Goal: Task Accomplishment & Management: Complete application form

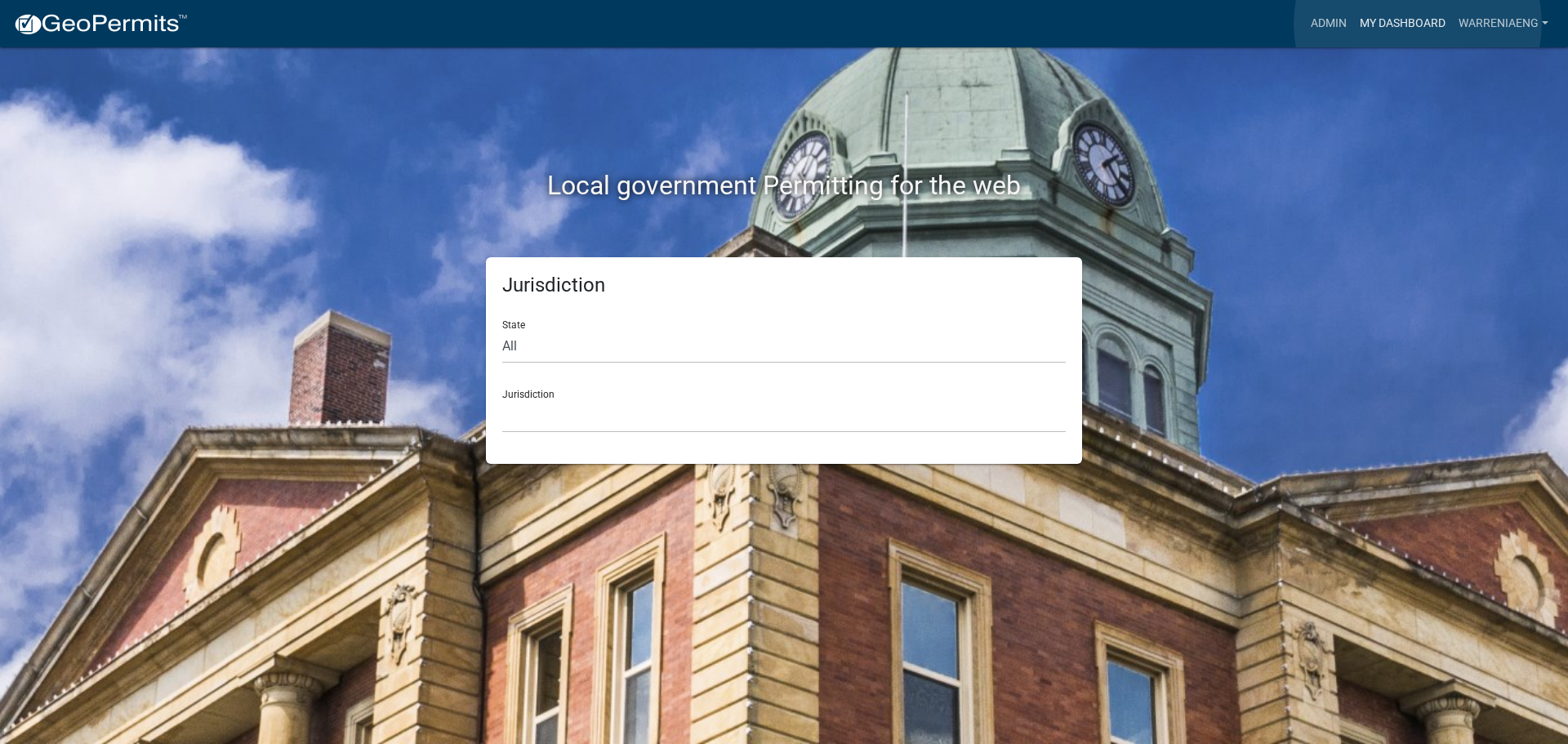
click at [1418, 24] on link "My Dashboard" at bounding box center [1403, 24] width 99 height 31
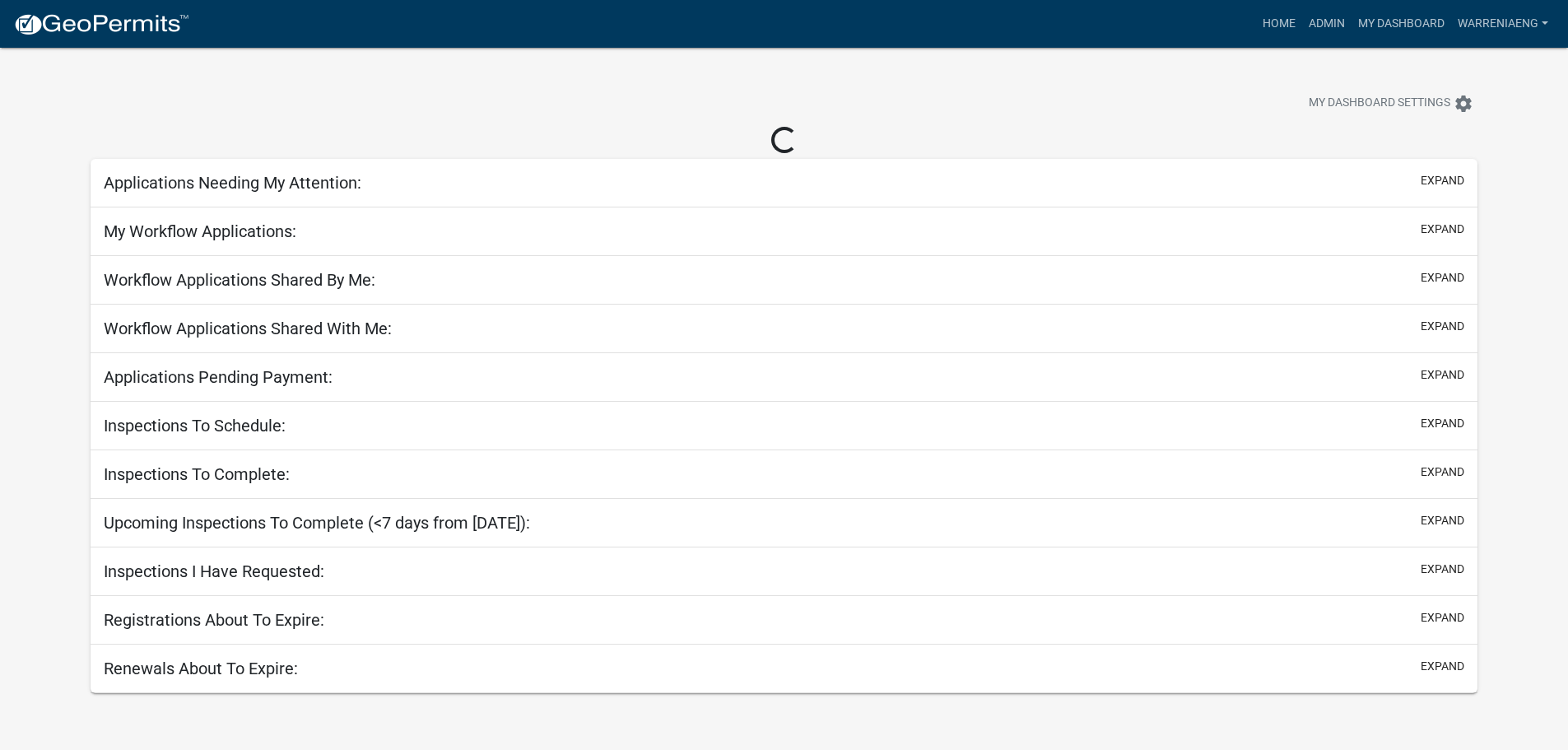
select select "3: 100"
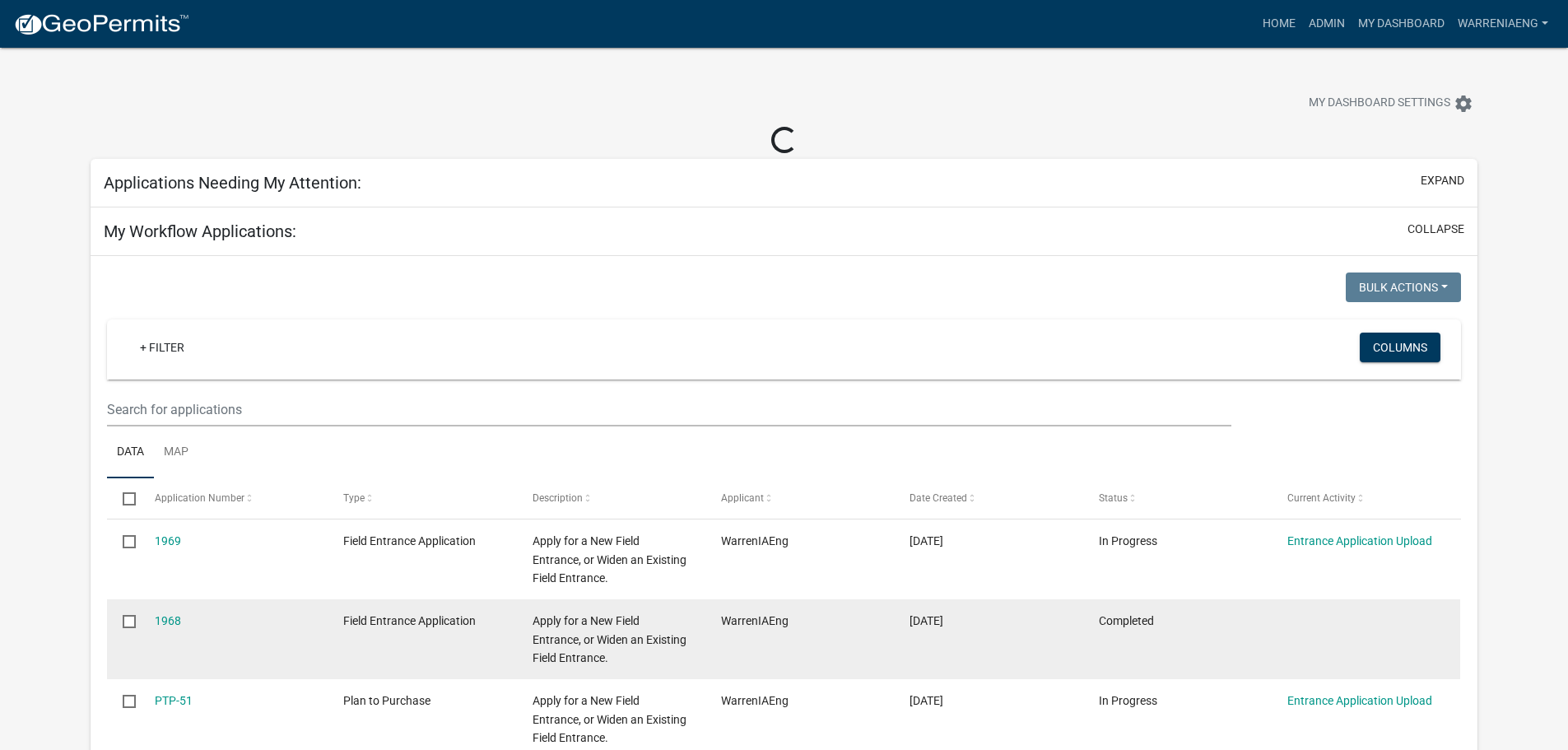
select select "2: 50"
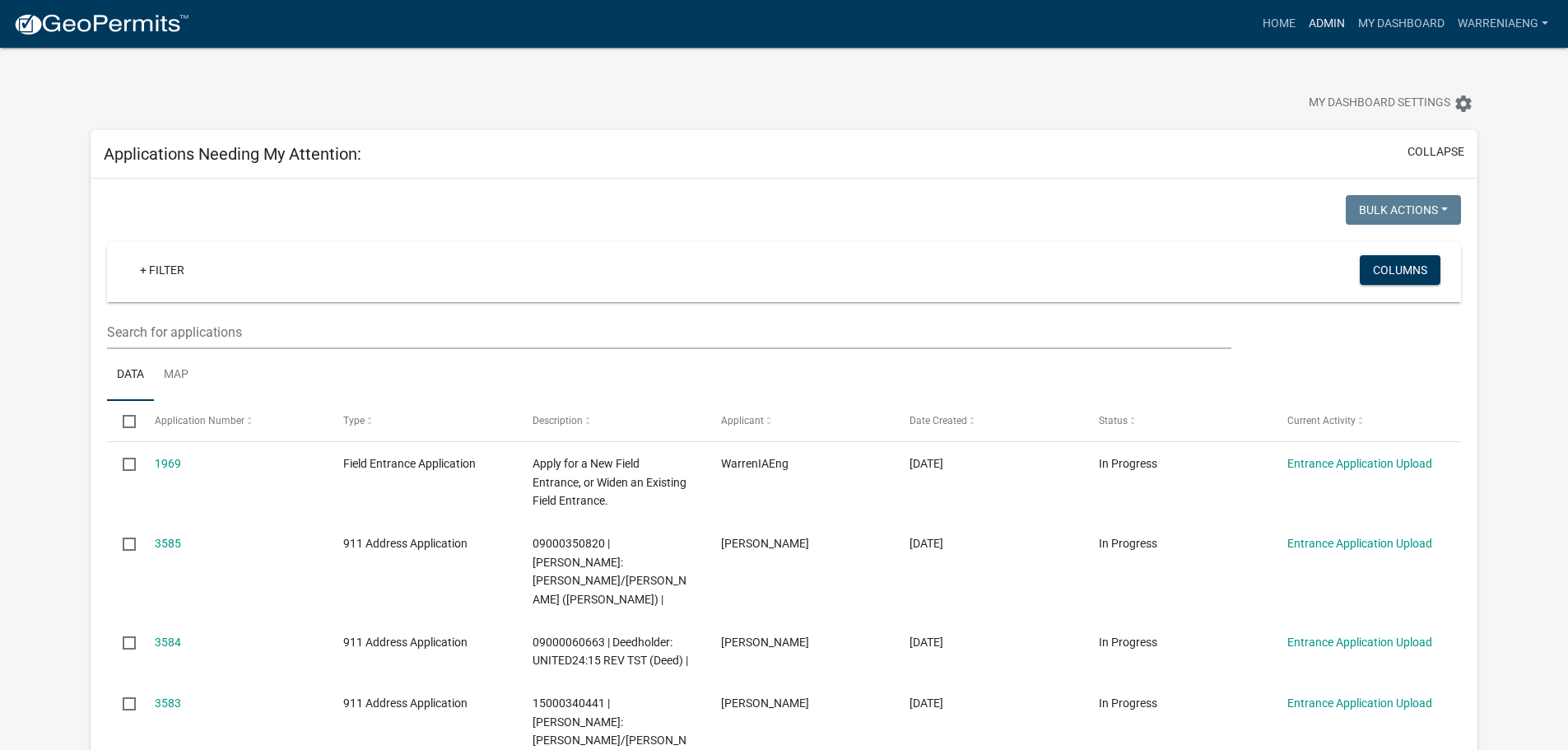
click at [1327, 27] on link "Admin" at bounding box center [1327, 24] width 49 height 32
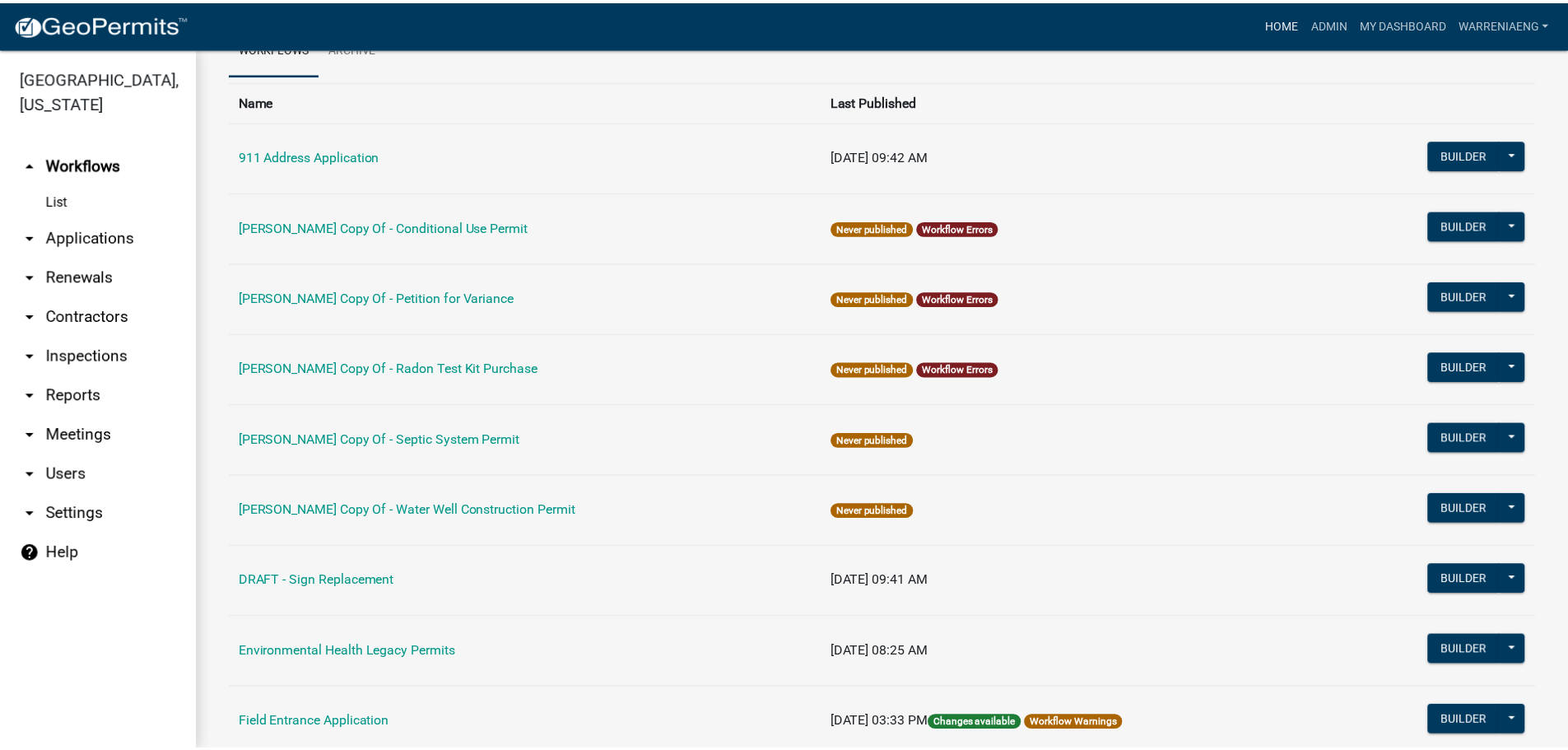
scroll to position [82, 0]
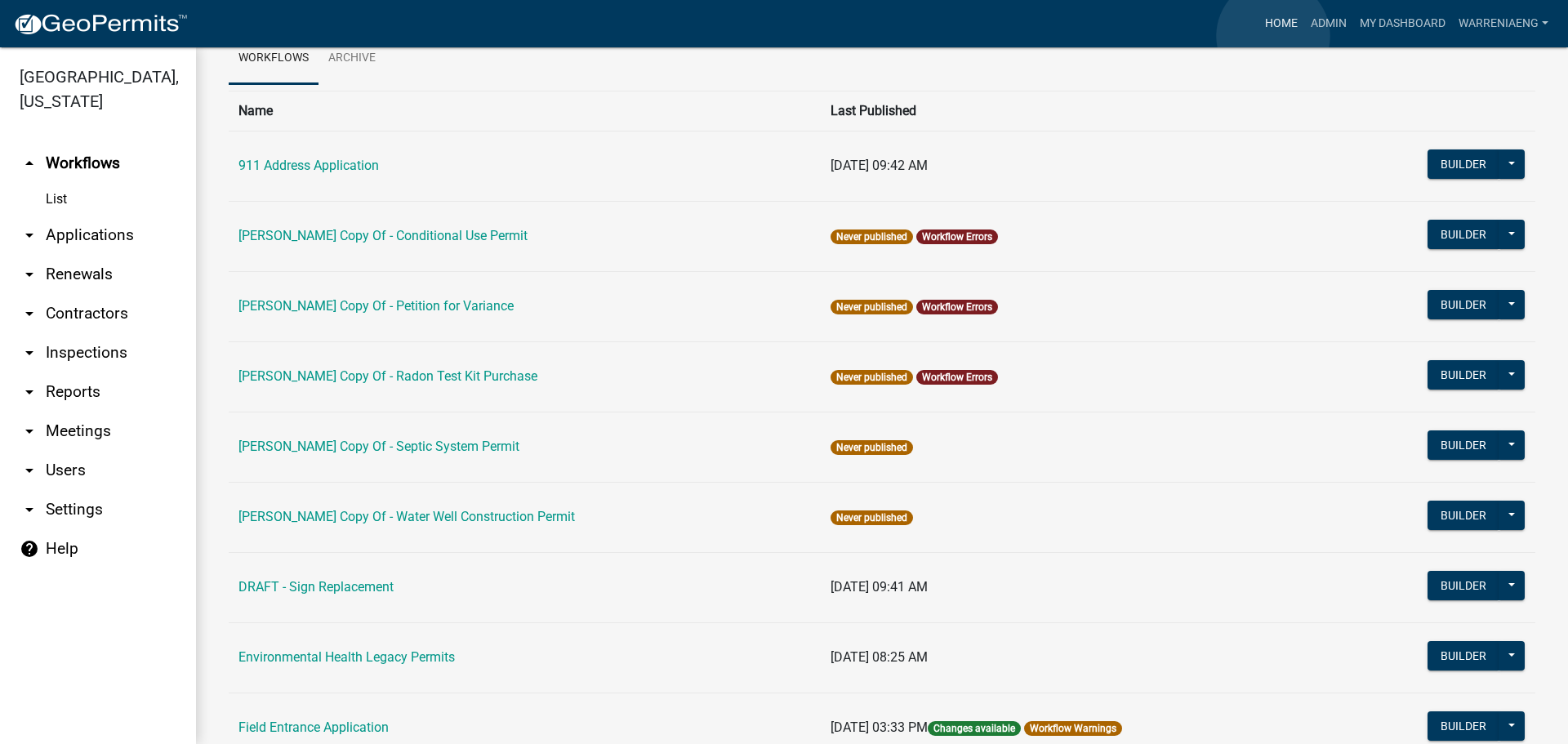
click at [1273, 36] on link "Home" at bounding box center [1281, 24] width 45 height 31
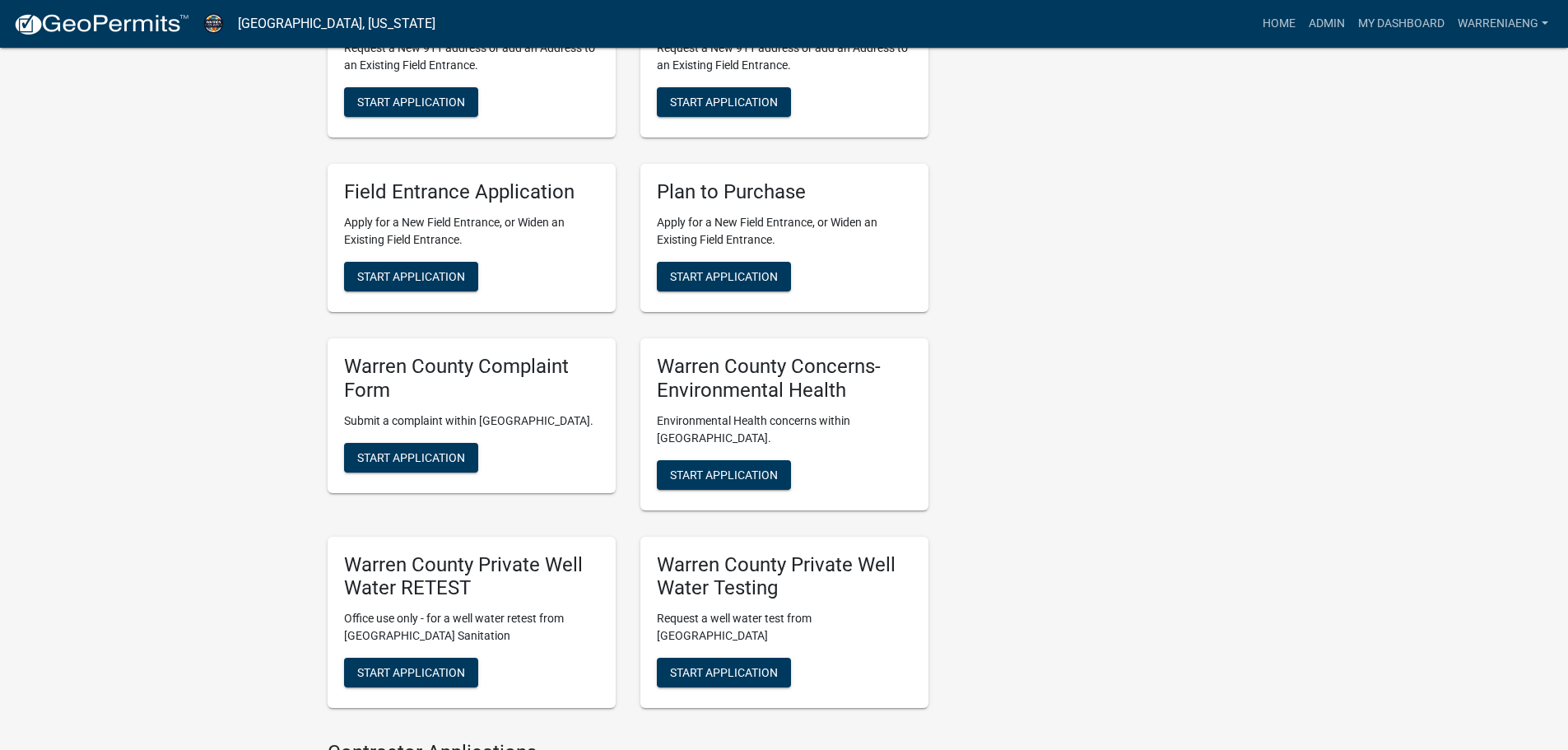
scroll to position [1400, 0]
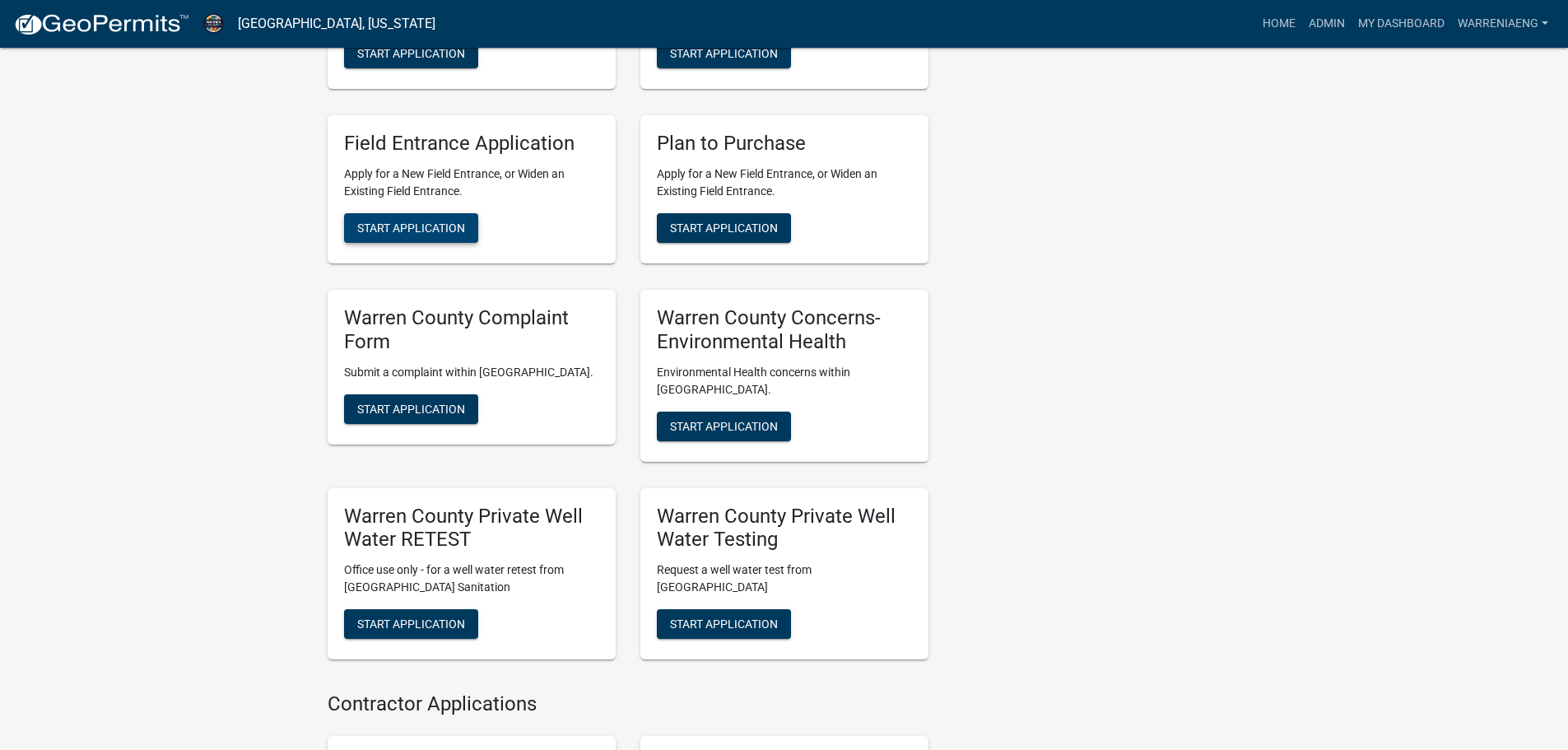
click at [449, 224] on span "Start Application" at bounding box center [411, 228] width 108 height 13
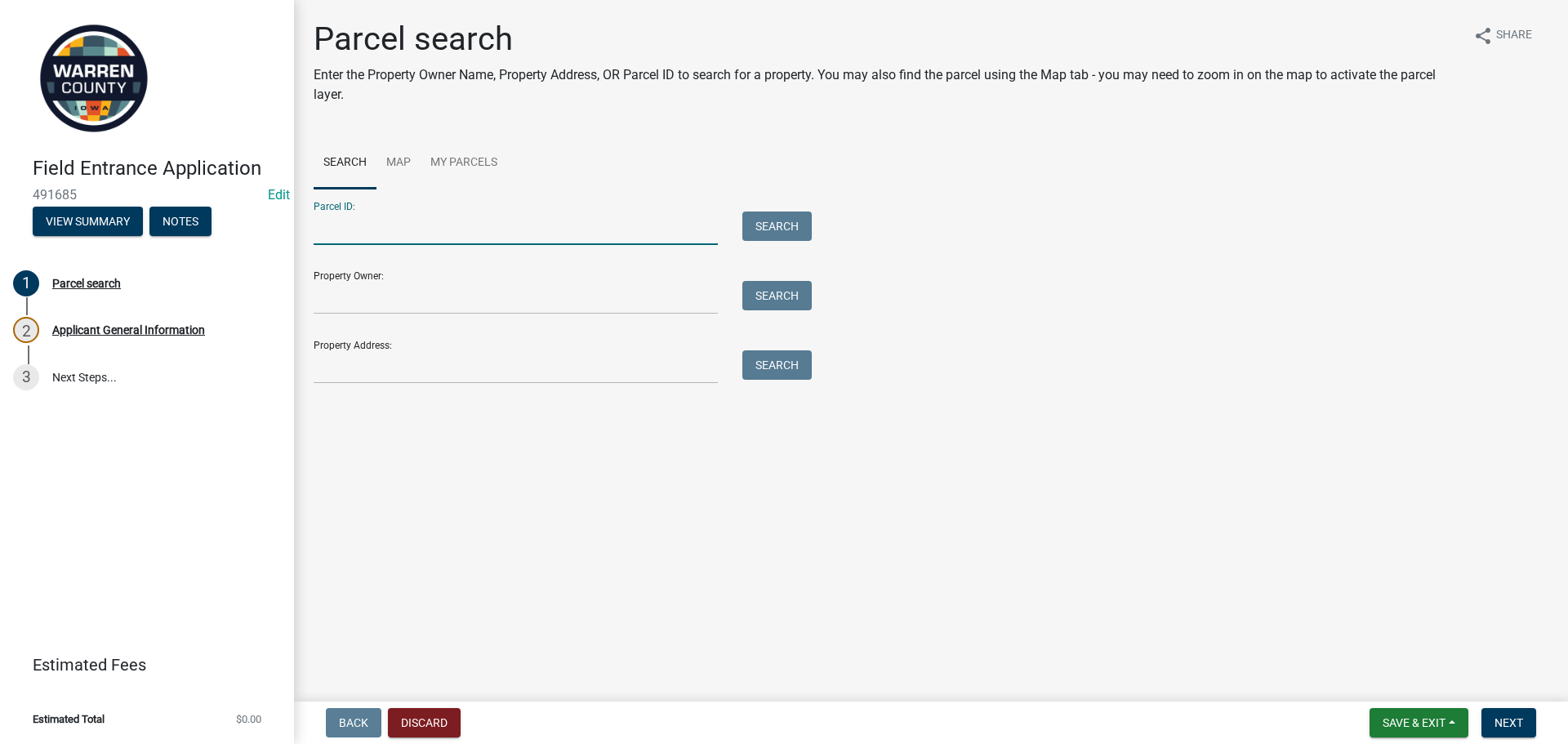
click at [391, 221] on input "Parcel ID:" at bounding box center [516, 228] width 405 height 34
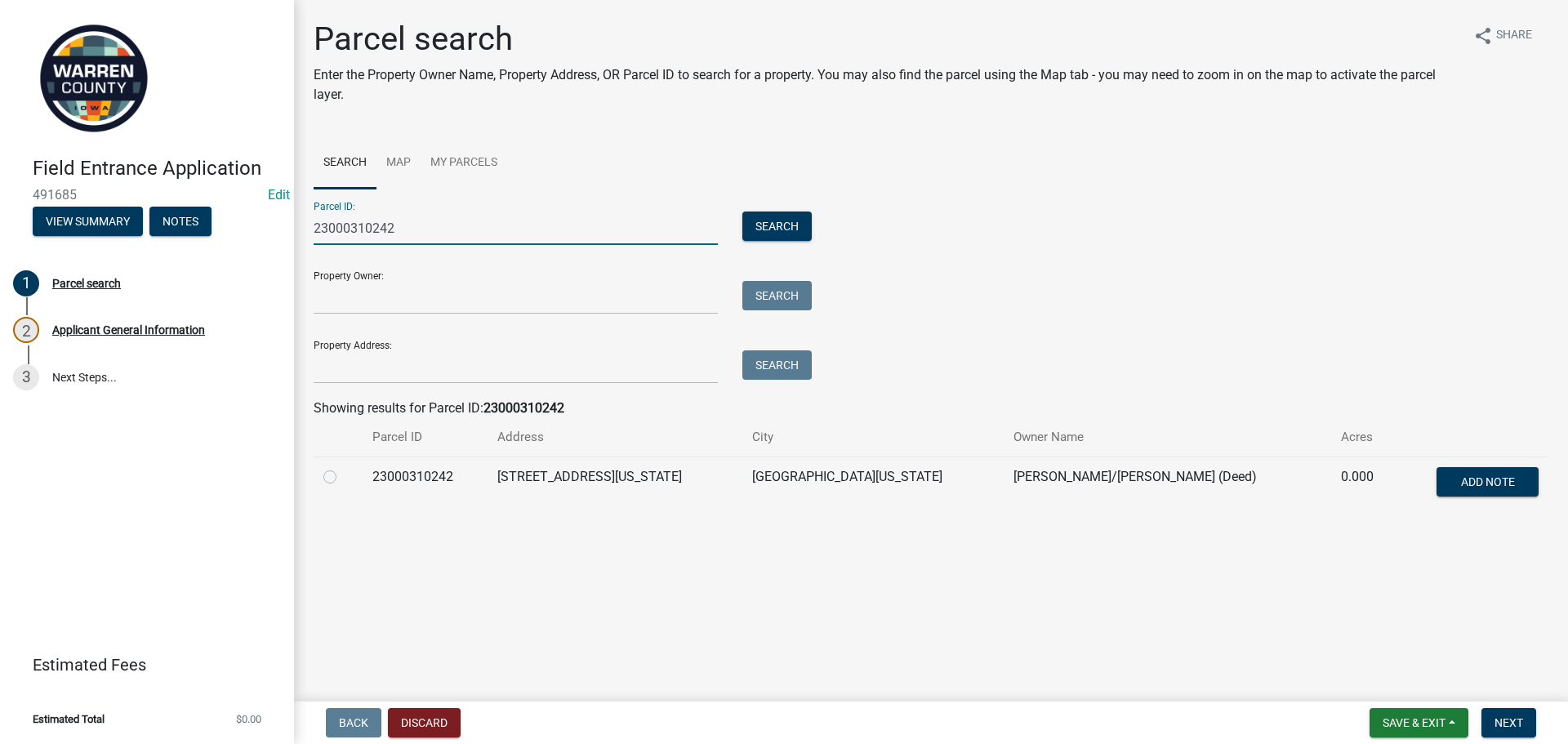
type input "23000310242"
click at [343, 467] on label at bounding box center [343, 467] width 0 height 0
click at [343, 474] on input "radio" at bounding box center [348, 472] width 11 height 11
radio input "true"
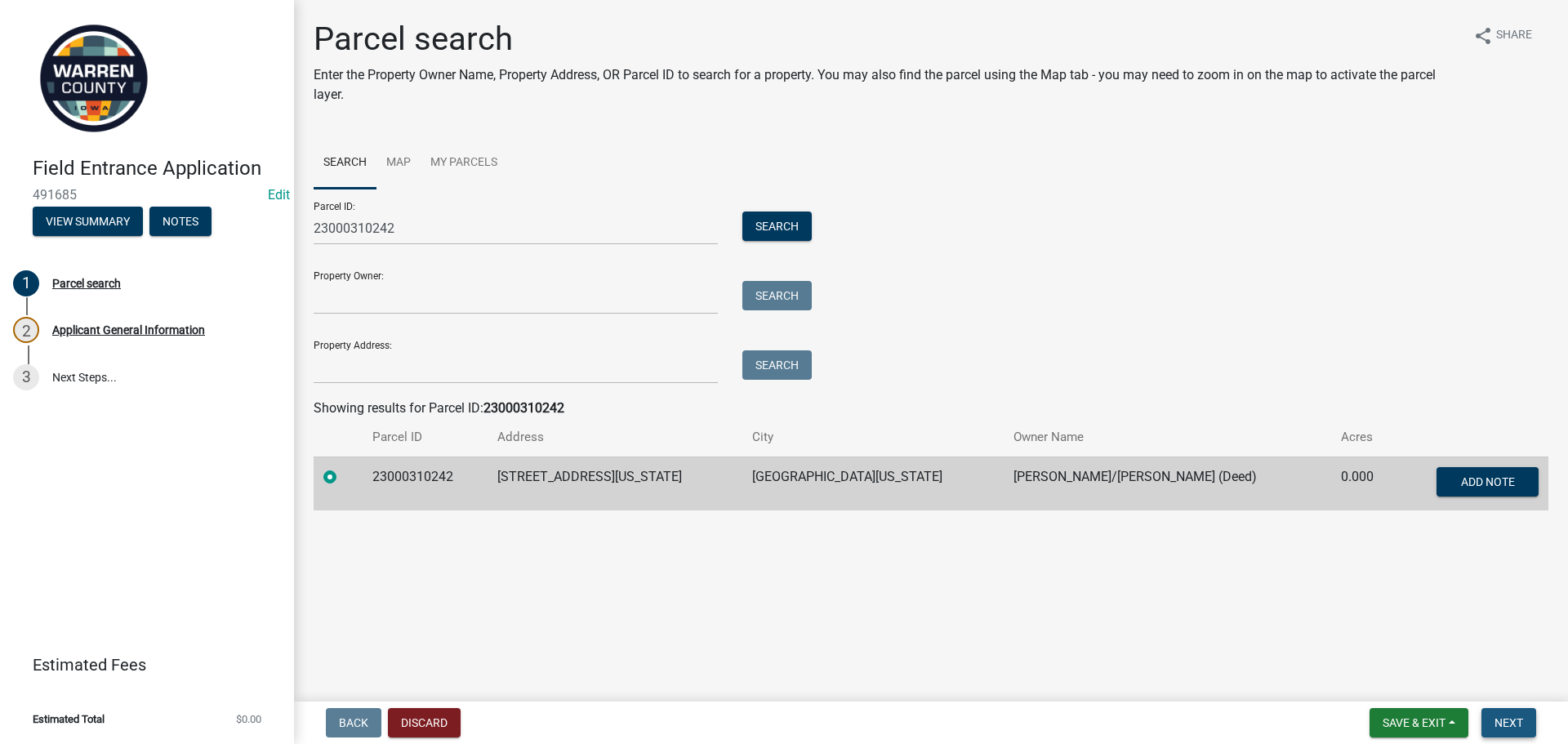
click at [1535, 725] on button "Next" at bounding box center [1509, 723] width 54 height 30
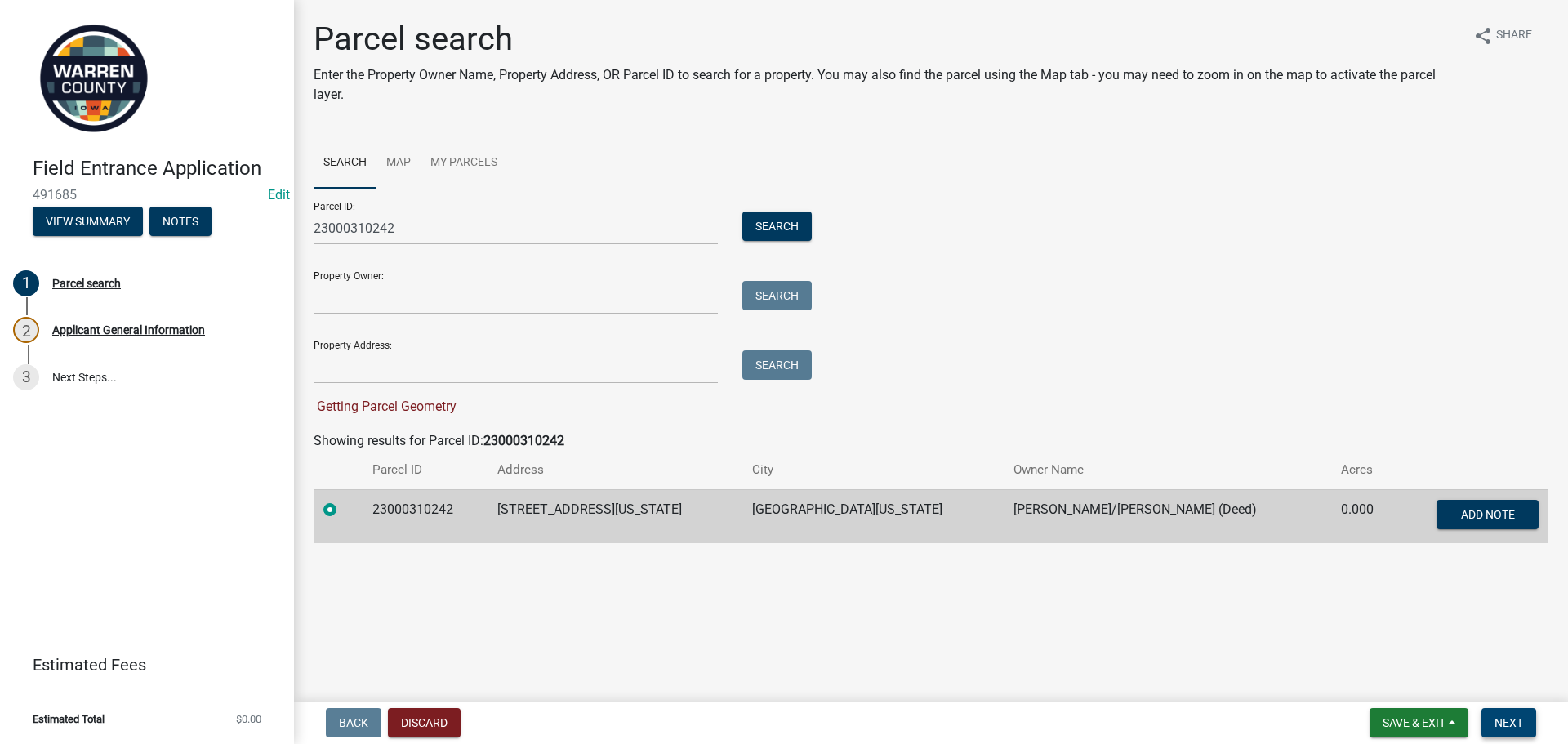
click at [1502, 716] on span "Next" at bounding box center [1509, 723] width 29 height 13
click at [631, 505] on td "[STREET_ADDRESS][US_STATE]" at bounding box center [615, 516] width 255 height 54
click at [1517, 725] on span "Next" at bounding box center [1509, 723] width 29 height 13
click at [1517, 724] on span "Next" at bounding box center [1509, 723] width 29 height 13
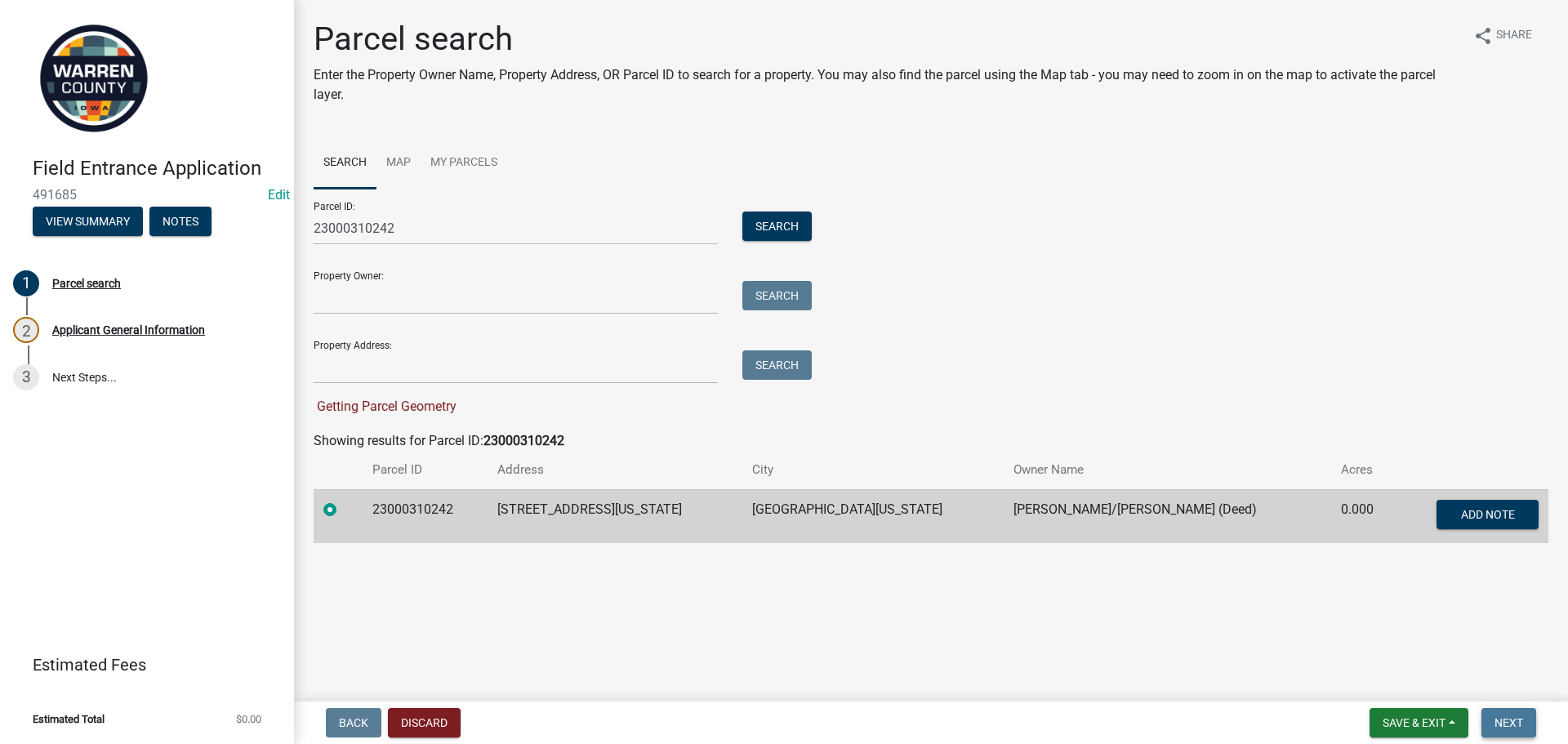
click at [1517, 724] on span "Next" at bounding box center [1509, 723] width 29 height 13
click at [1518, 721] on span "Next" at bounding box center [1509, 723] width 29 height 13
click at [1518, 720] on span "Next" at bounding box center [1509, 723] width 29 height 13
click at [1518, 720] on span "Next" at bounding box center [1509, 723] width 29 height 13
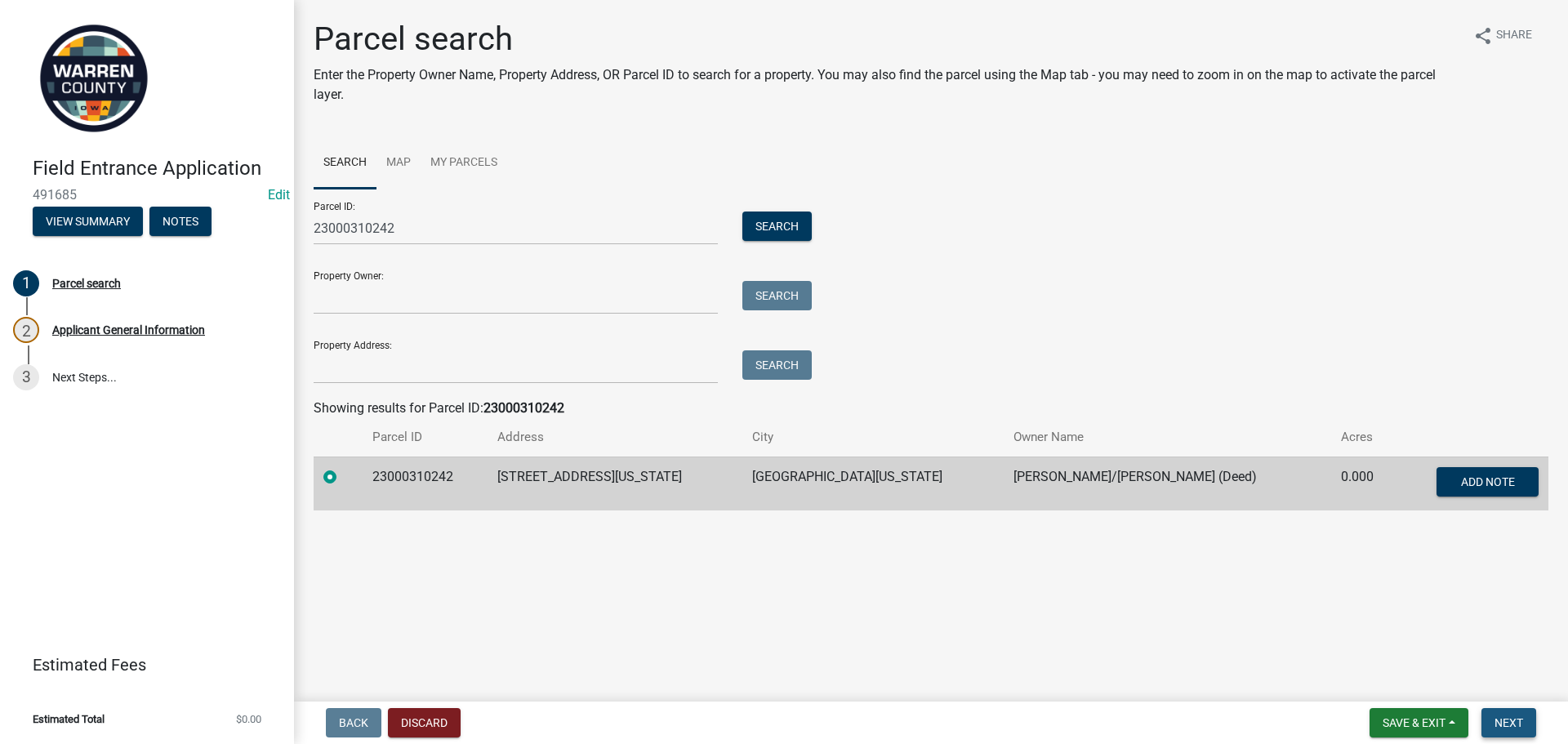
click at [1508, 713] on button "Next" at bounding box center [1509, 723] width 54 height 30
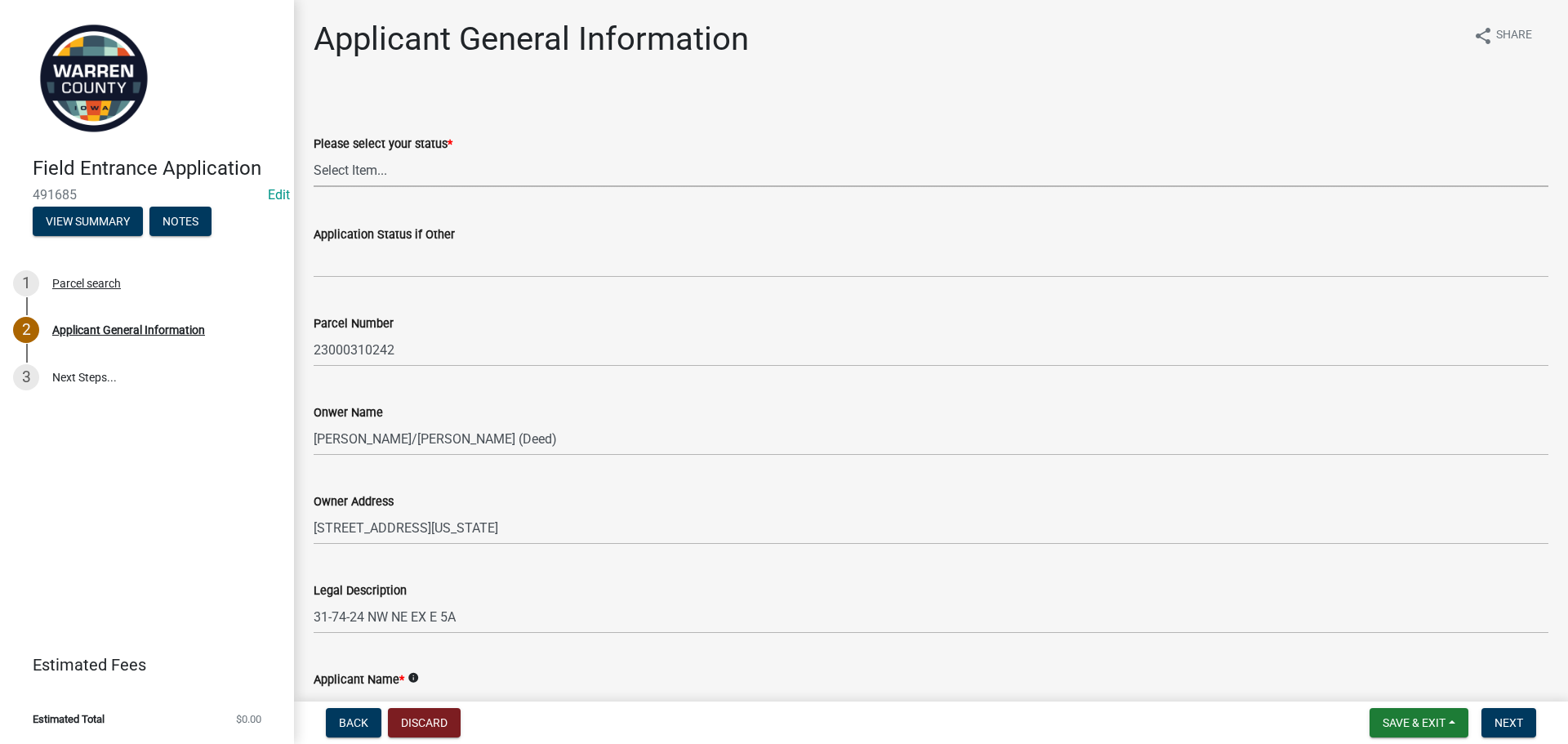
click at [405, 163] on select "Select Item... Owner Renter Plan to Purchase Other" at bounding box center [931, 170] width 1235 height 34
click at [314, 154] on select "Select Item... Owner Renter Plan to Purchase Other" at bounding box center [931, 170] width 1235 height 34
select select "196e4b07-6cc4-41fe-a532-0418cc6158e6"
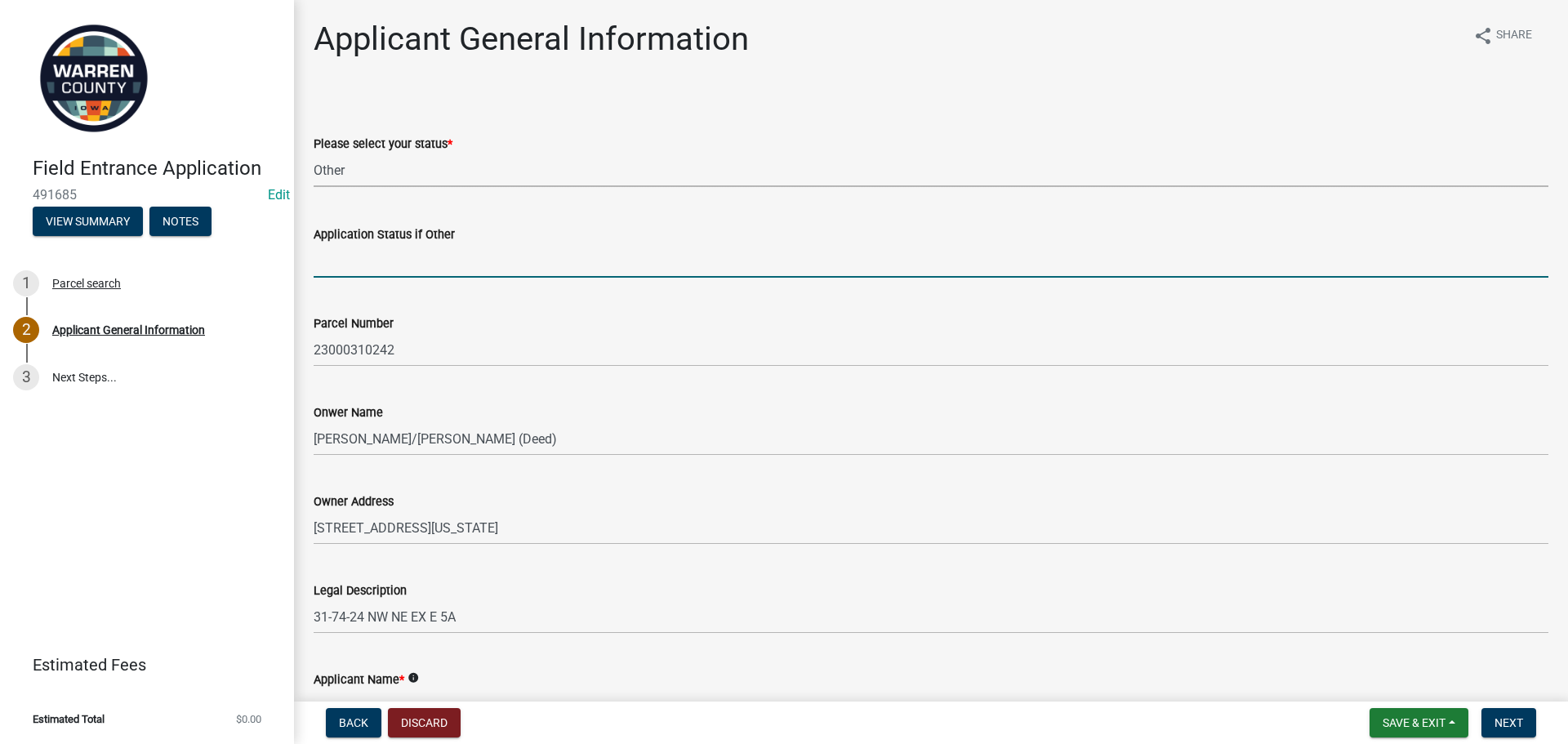
click at [386, 270] on input "Application Status if Other" at bounding box center [931, 261] width 1235 height 34
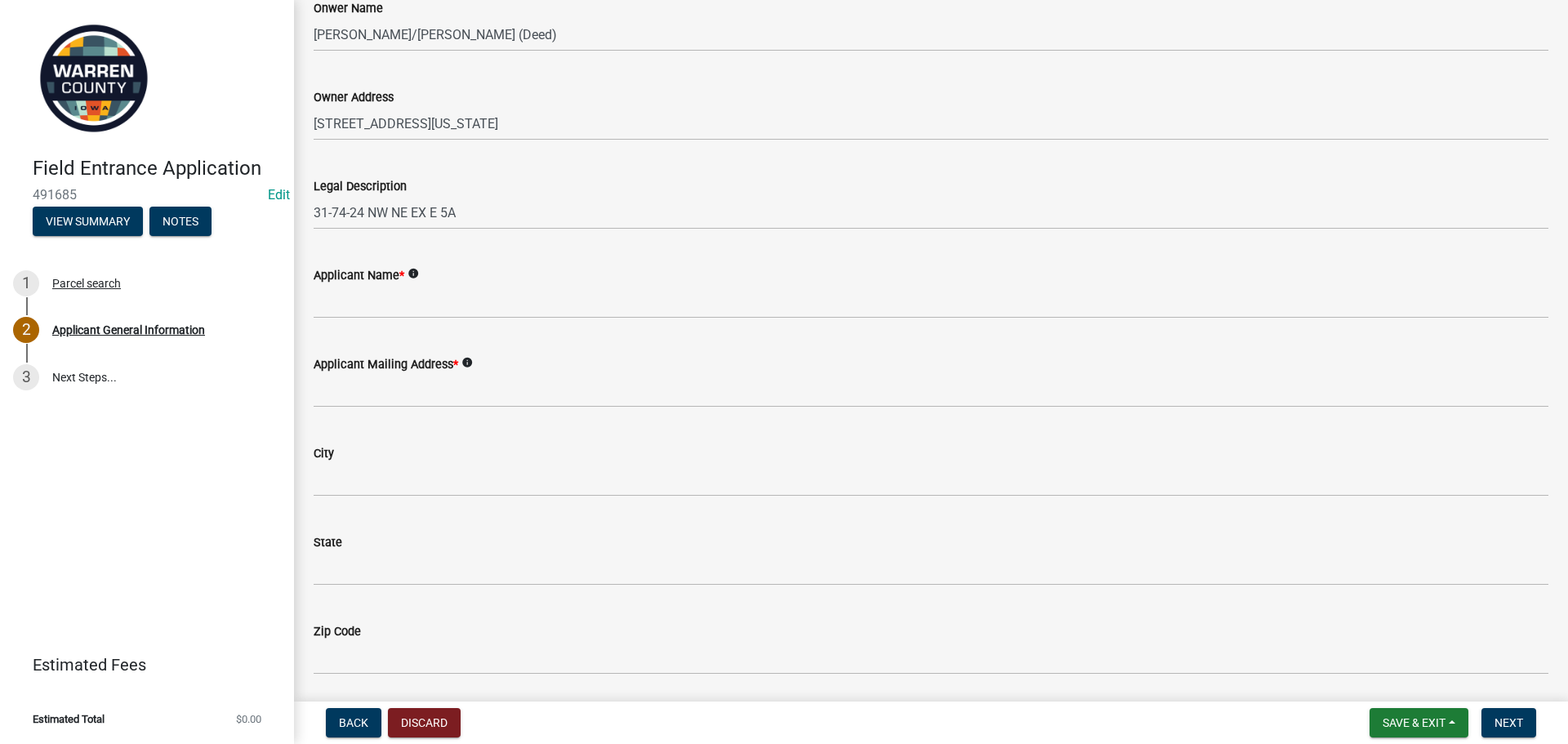
scroll to position [490, 0]
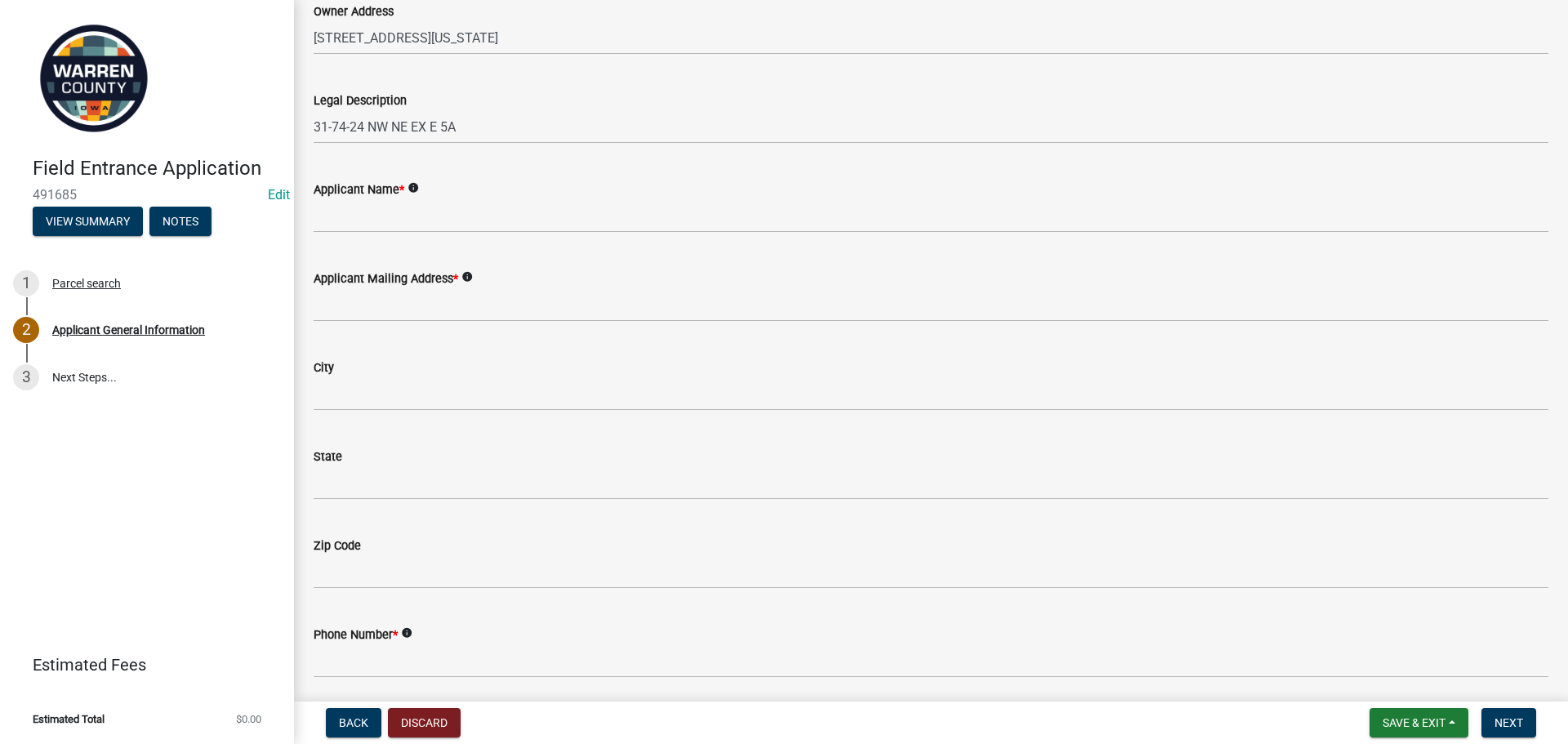
type input "Realtor"
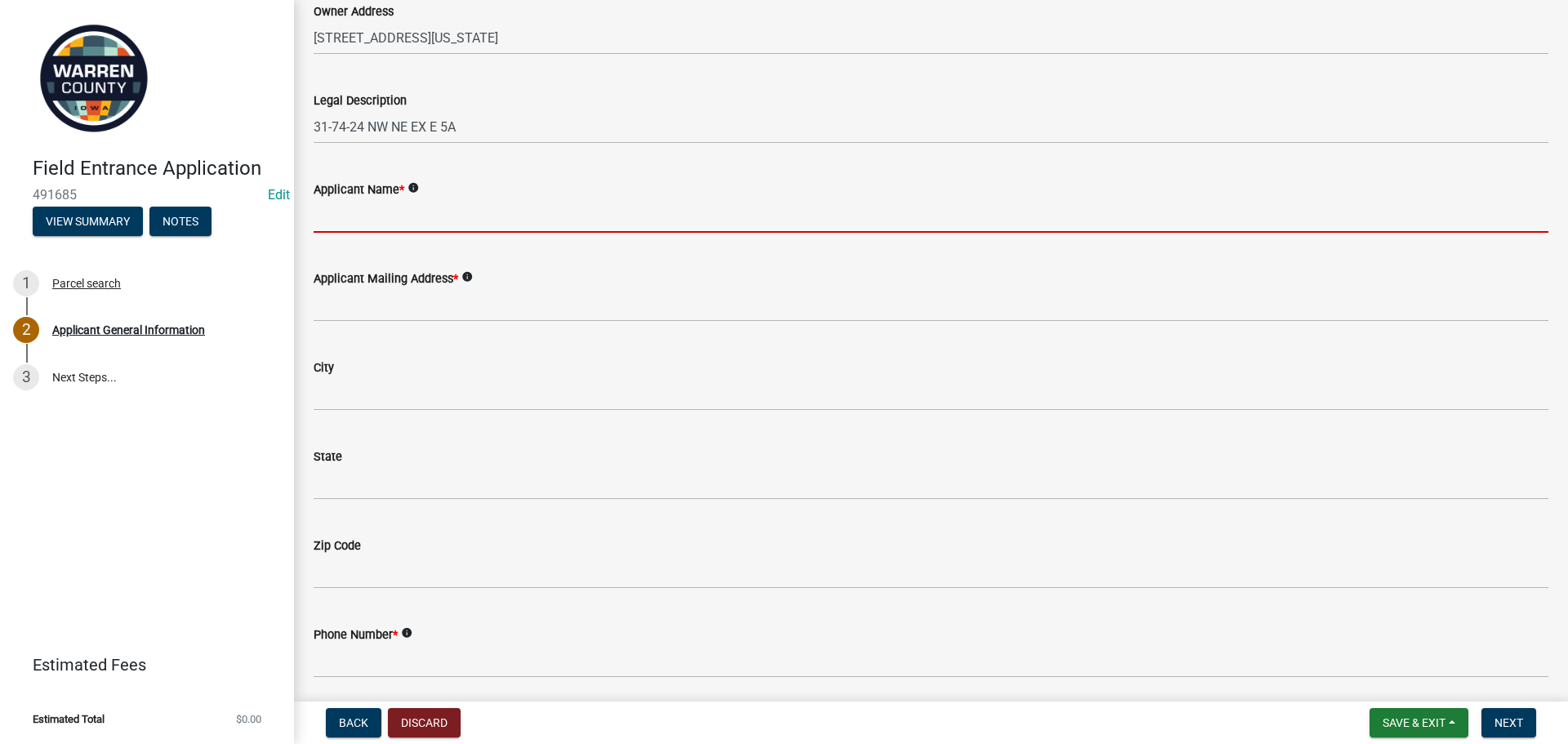
click at [400, 216] on input "Applicant Name *" at bounding box center [931, 216] width 1235 height 34
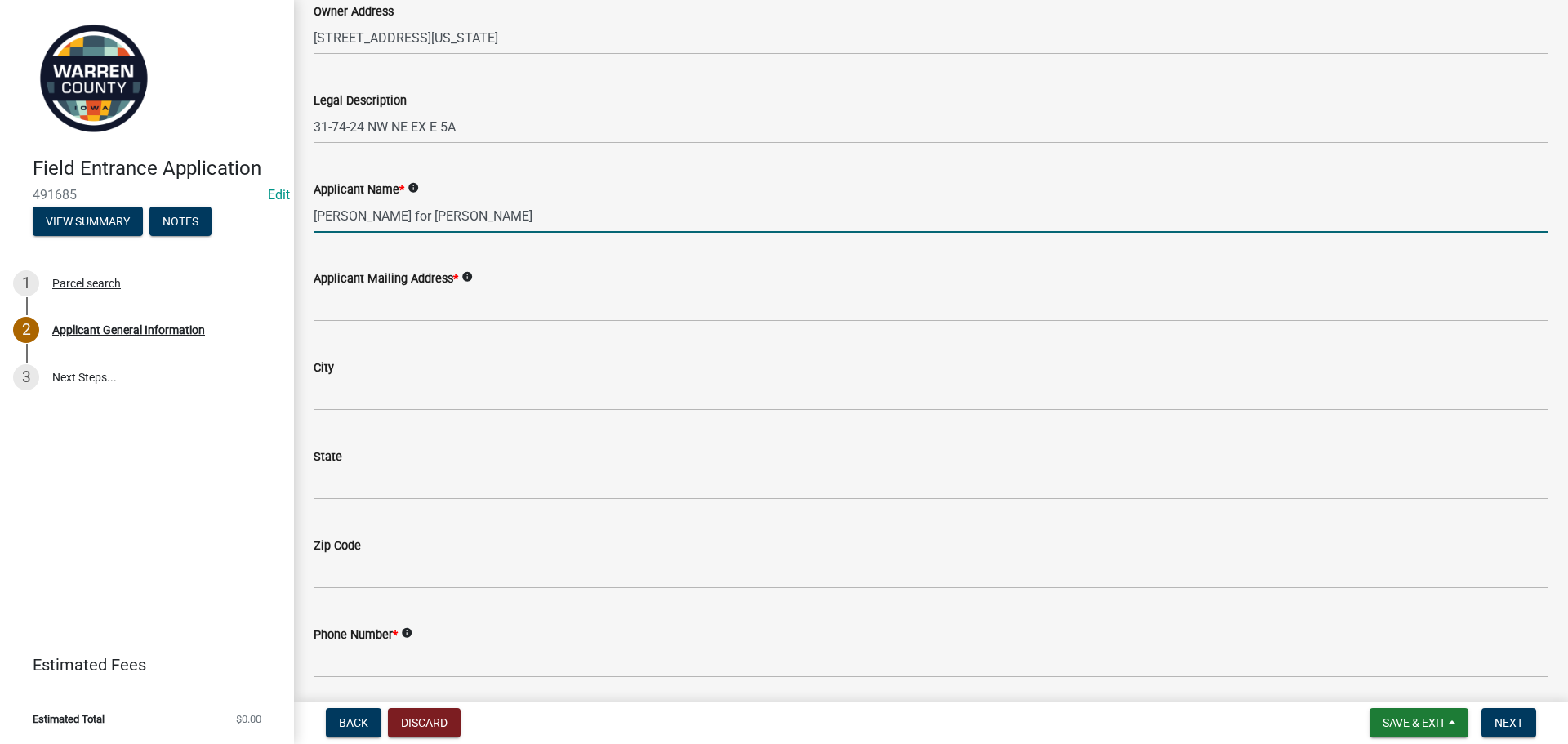
type input "[PERSON_NAME] for [PERSON_NAME]"
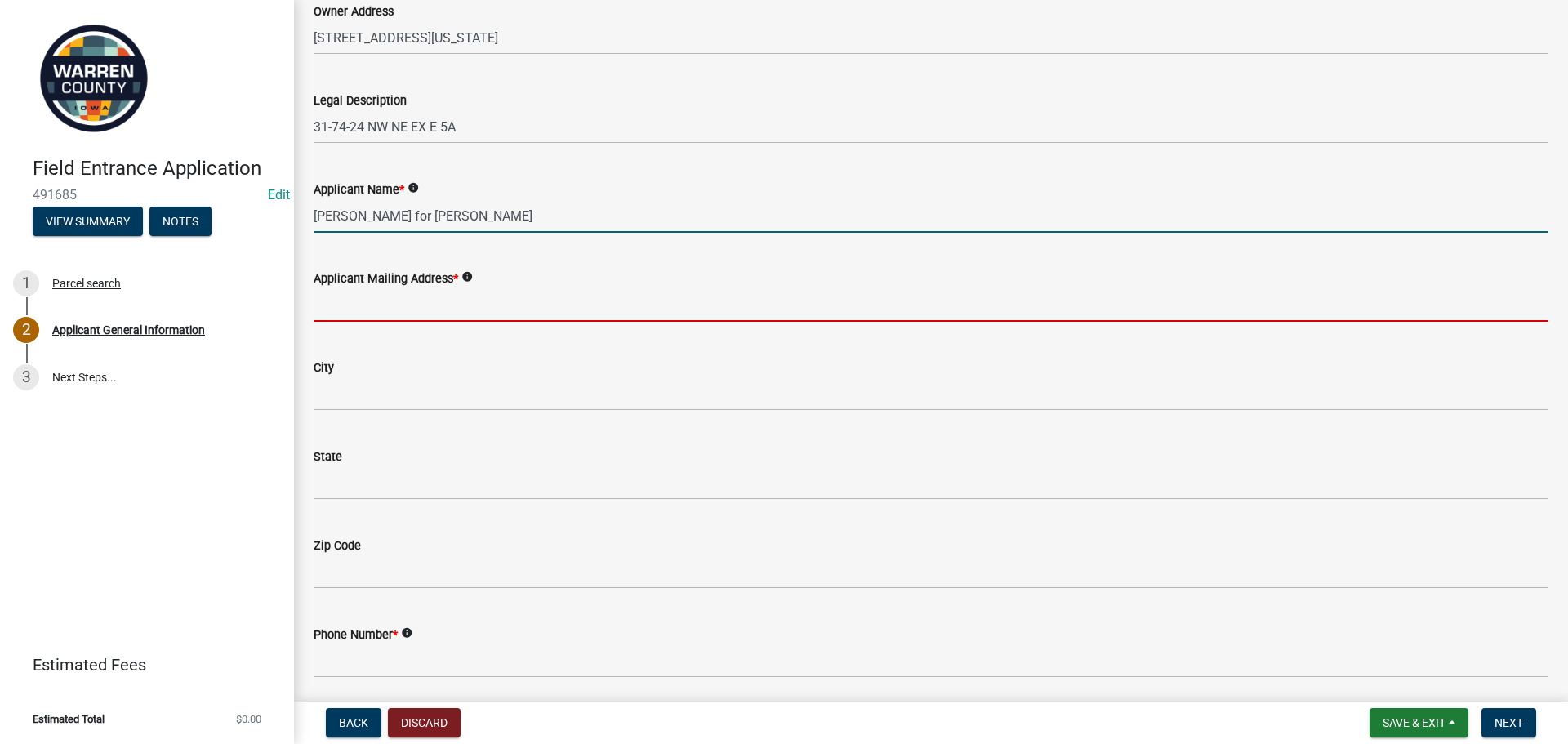
click at [384, 311] on input "Applicant Mailing Address *" at bounding box center [931, 305] width 1235 height 34
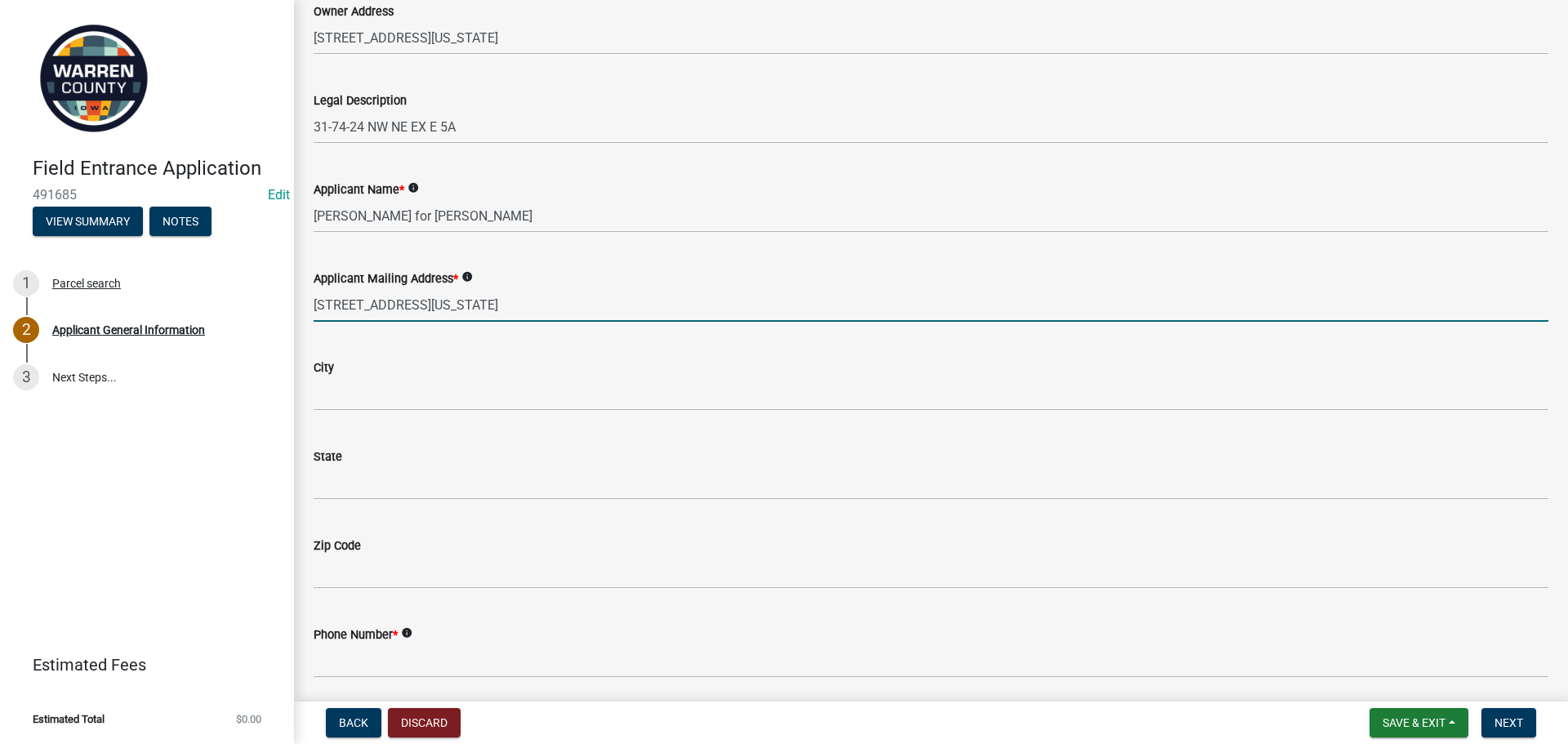
type input "[STREET_ADDRESS][US_STATE]"
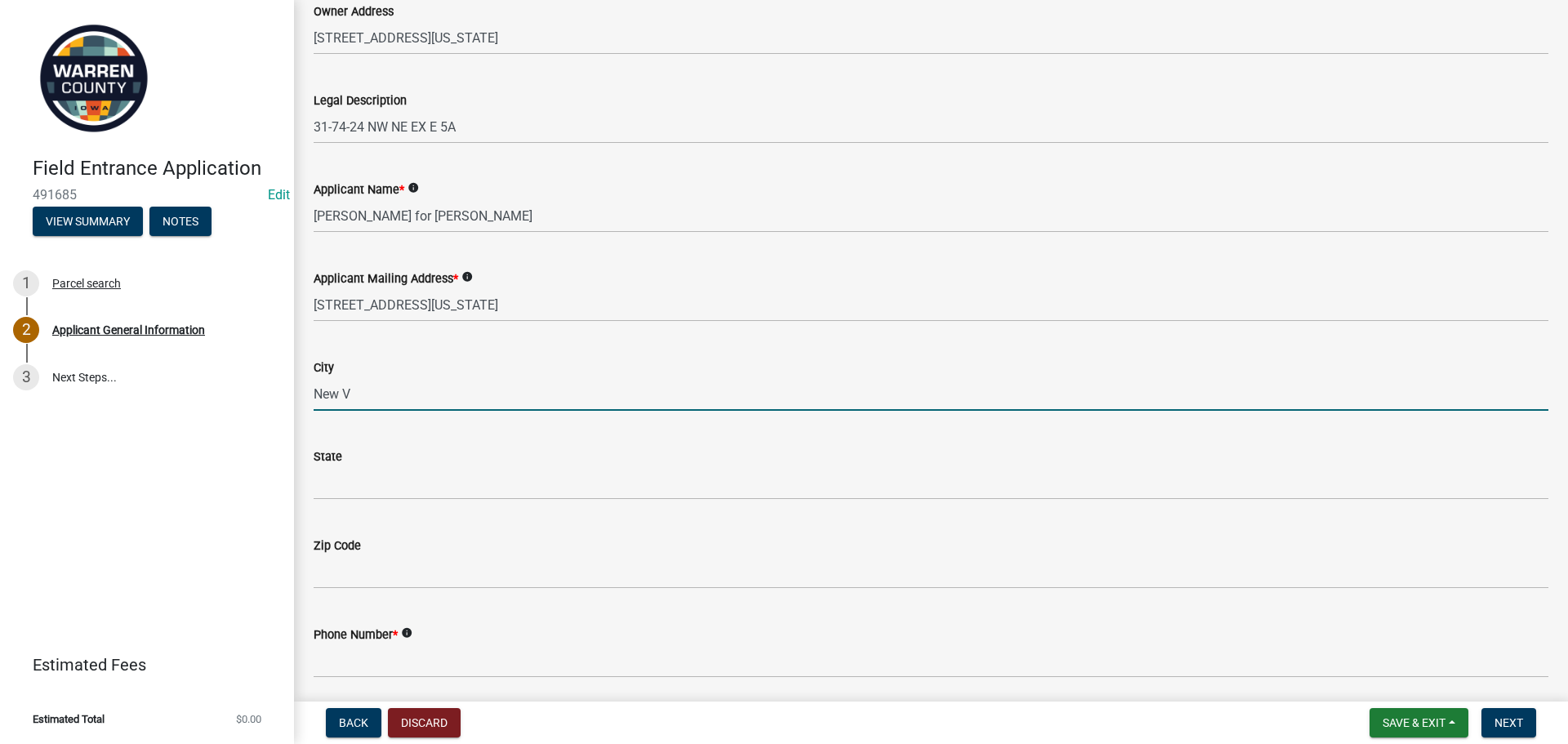
type input "[GEOGRAPHIC_DATA][US_STATE]"
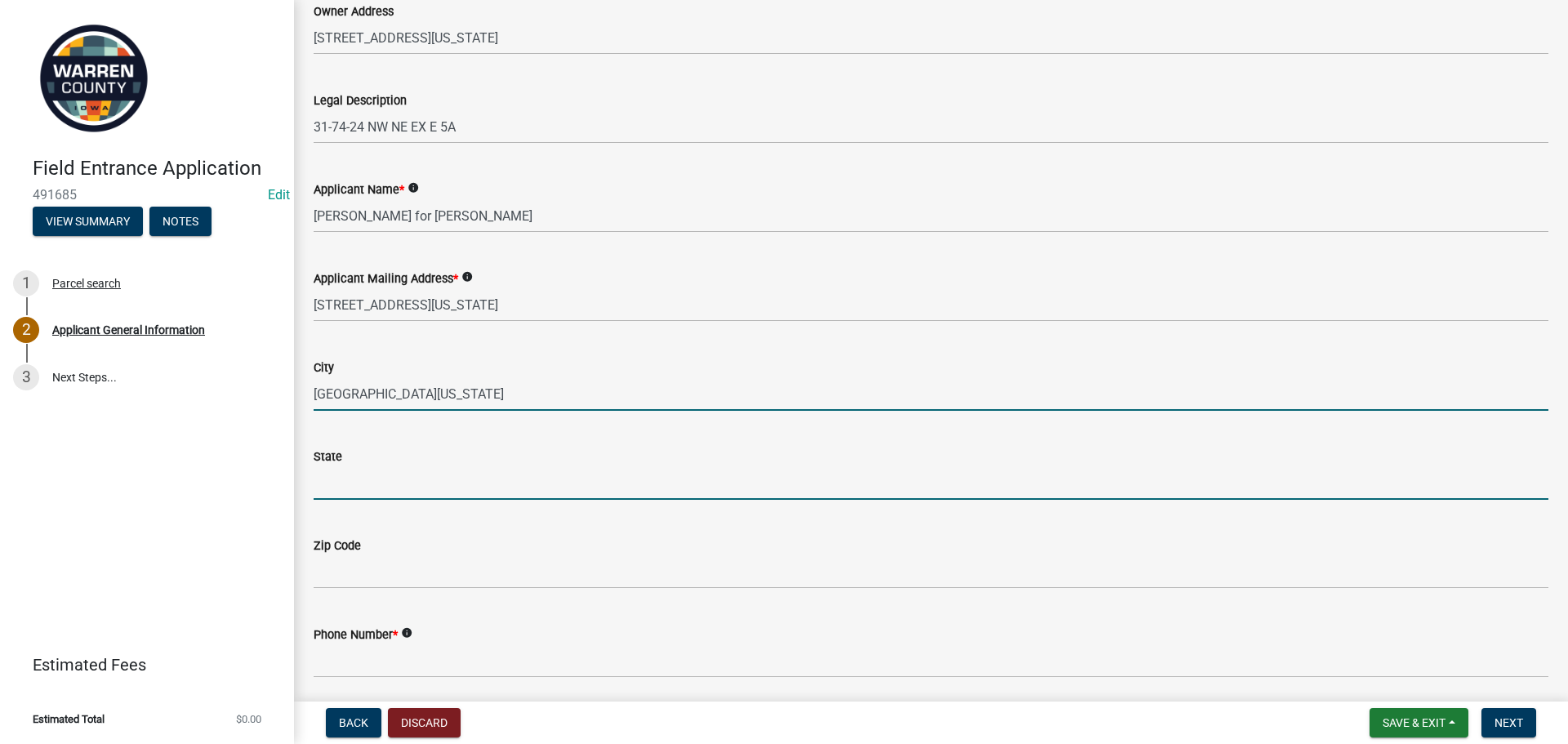
click at [424, 487] on input "State" at bounding box center [931, 483] width 1235 height 34
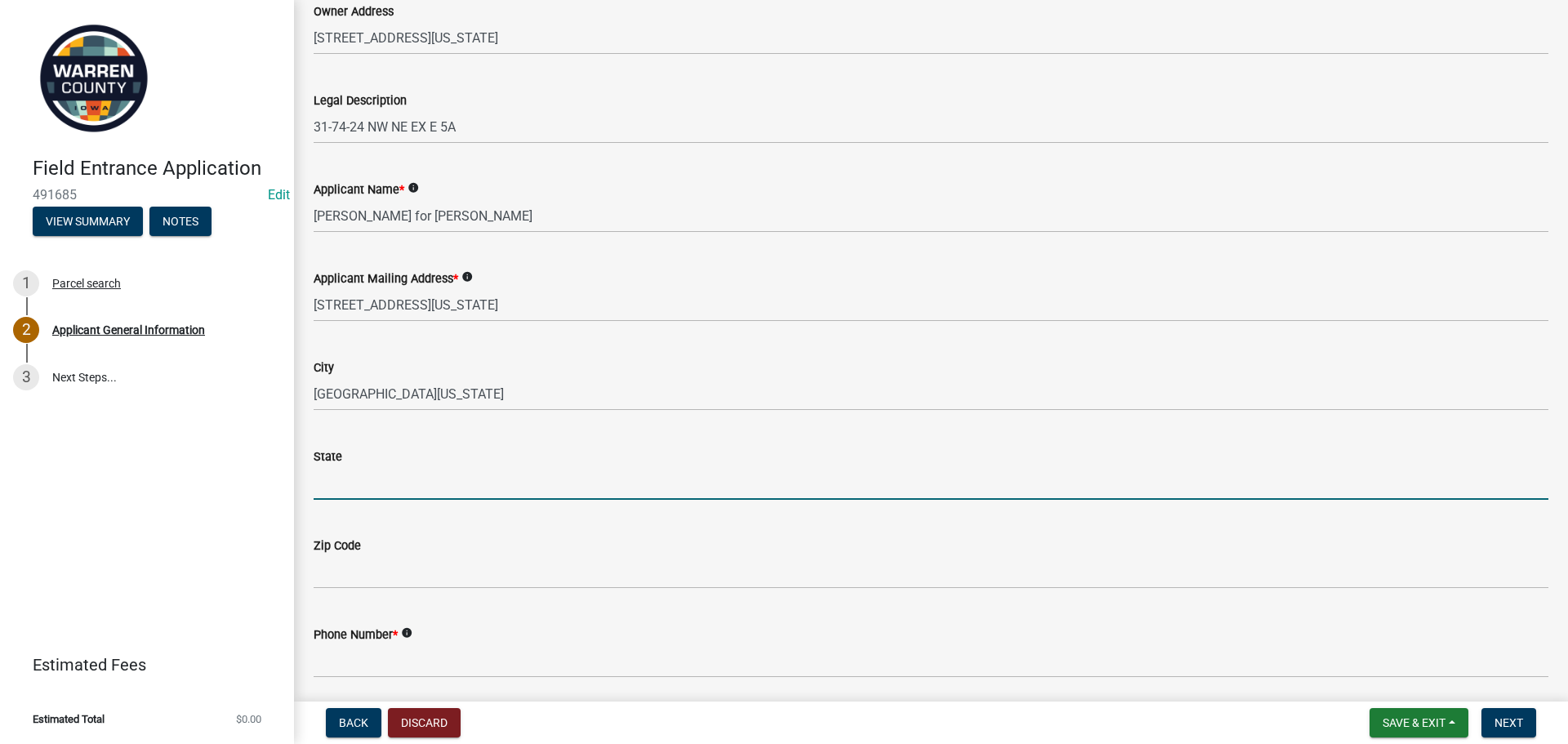
type input "IA"
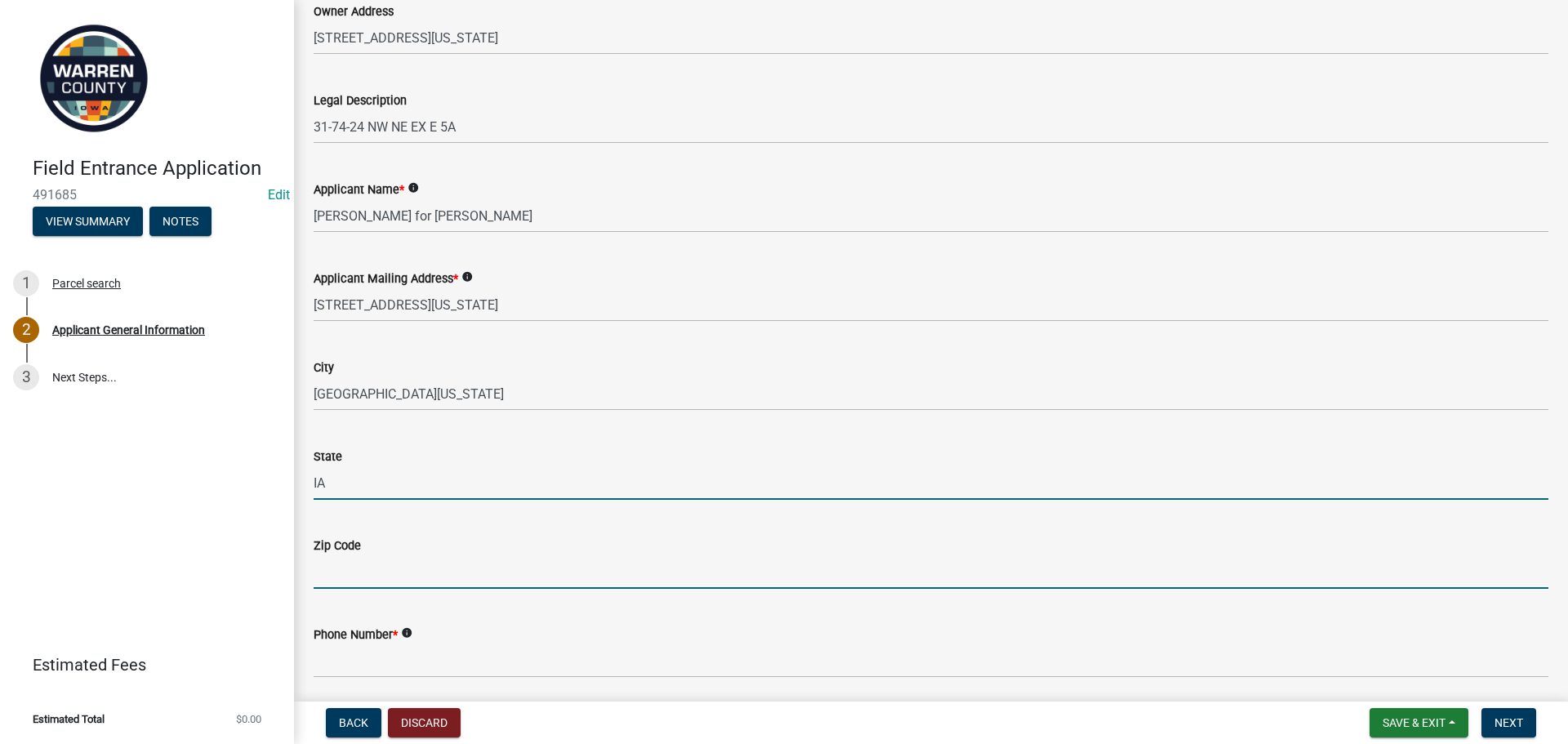
type input "50139"
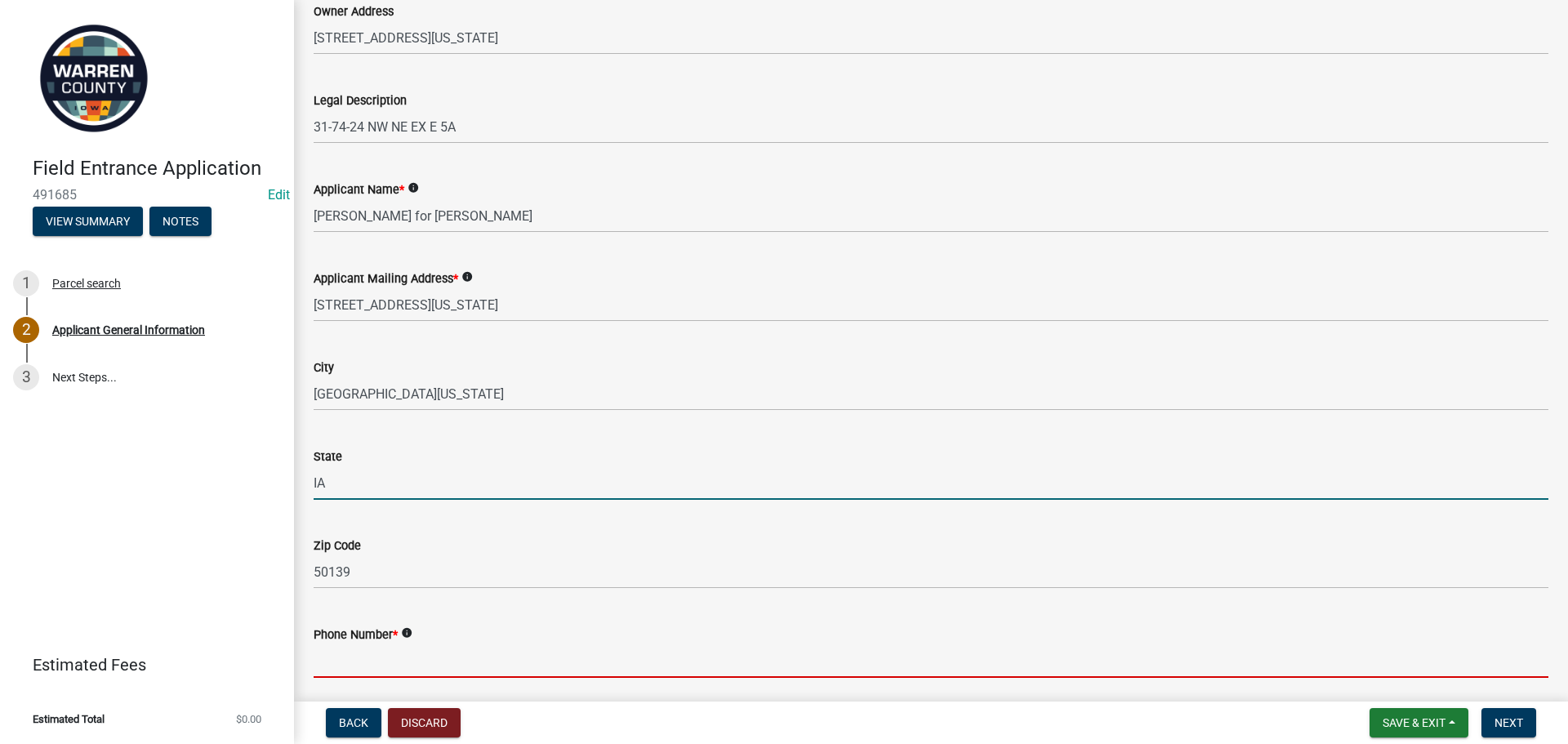
type input "5152104922"
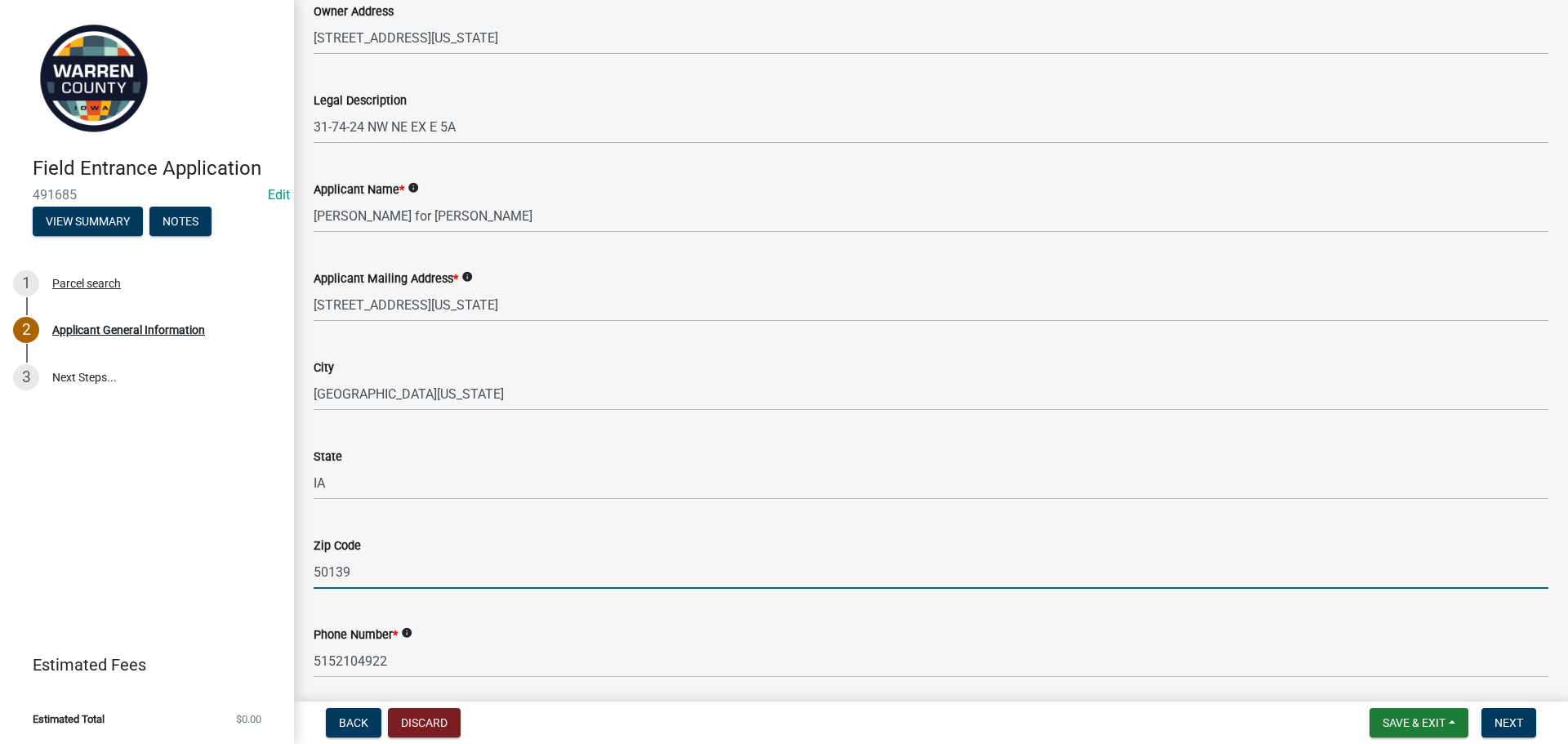
click at [480, 566] on input "50139" at bounding box center [931, 572] width 1235 height 34
type input "5"
type input "50210"
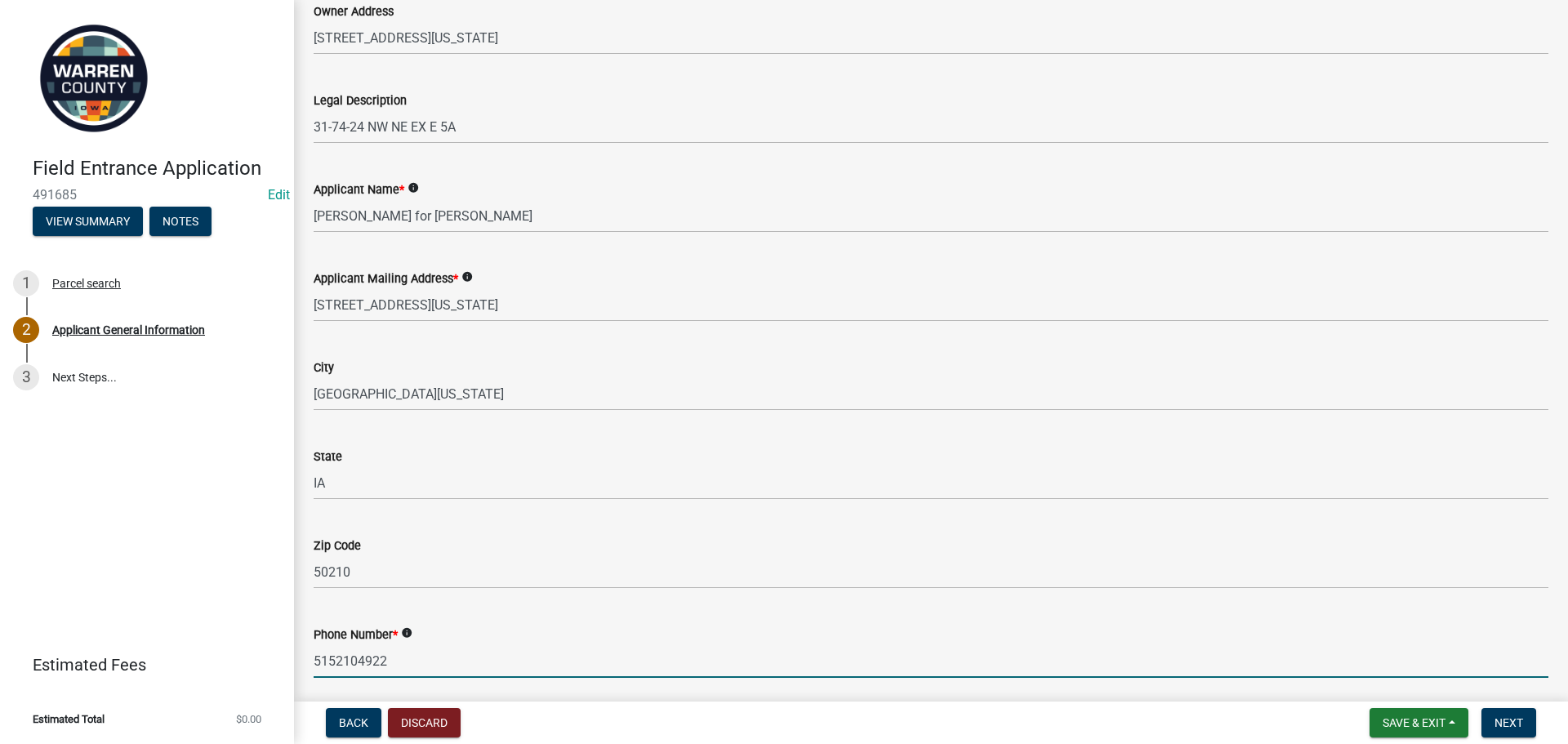
drag, startPoint x: 404, startPoint y: 661, endPoint x: 178, endPoint y: 679, distance: 226.7
click at [178, 679] on div "Field Entrance Application 491685 Edit View Summary Notes 1 Parcel search 2 App…" at bounding box center [784, 372] width 1568 height 744
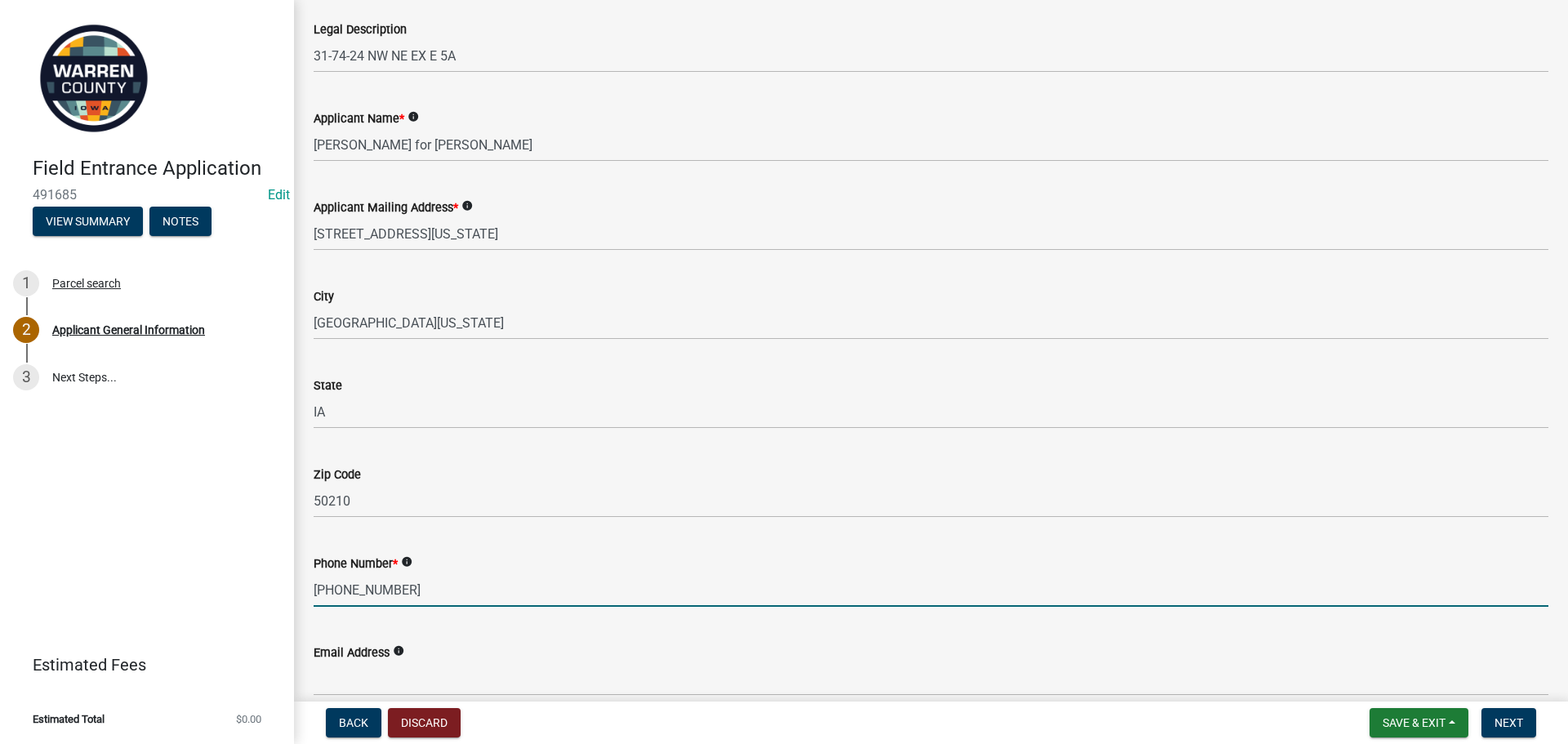
scroll to position [639, 0]
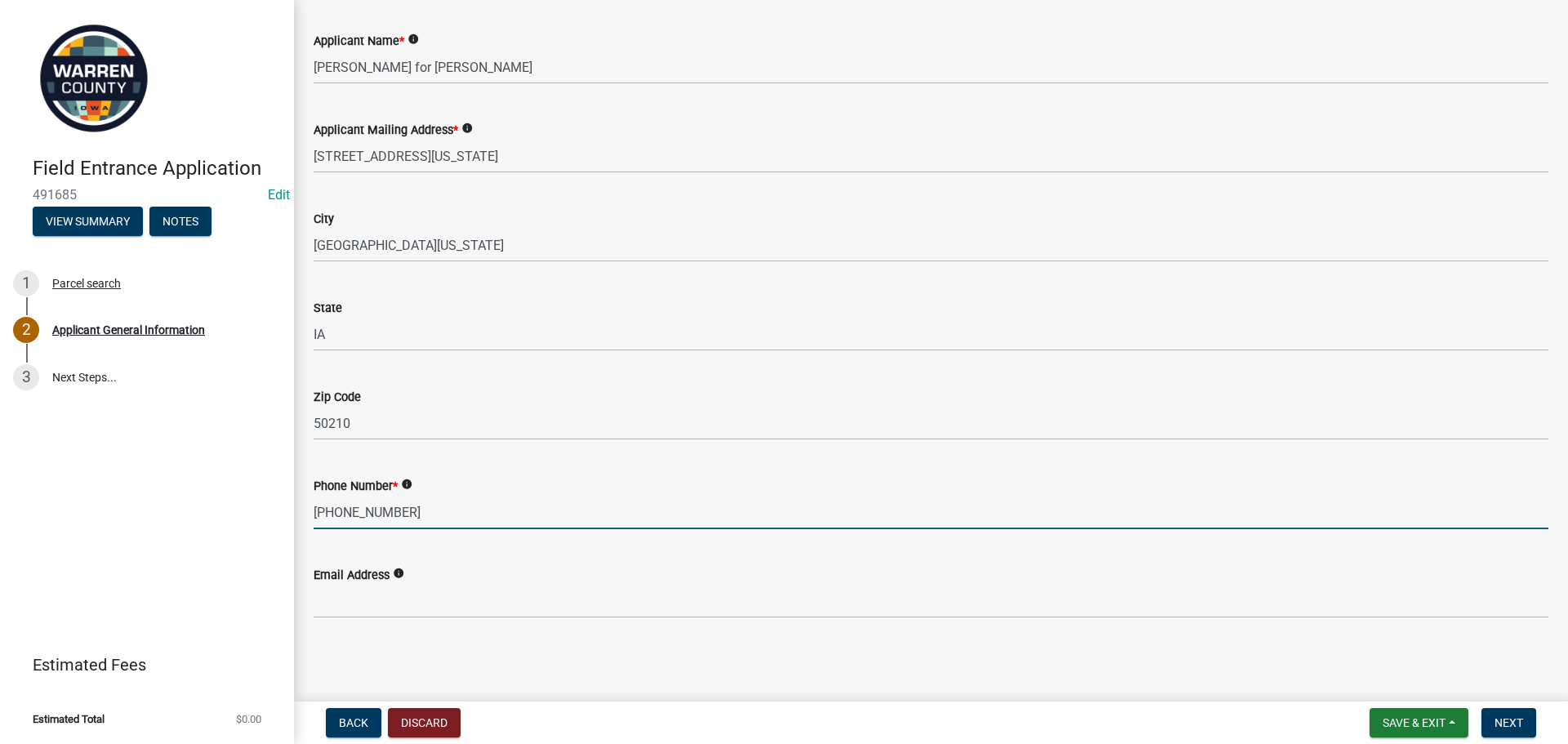
type input "[PHONE_NUMBER]"
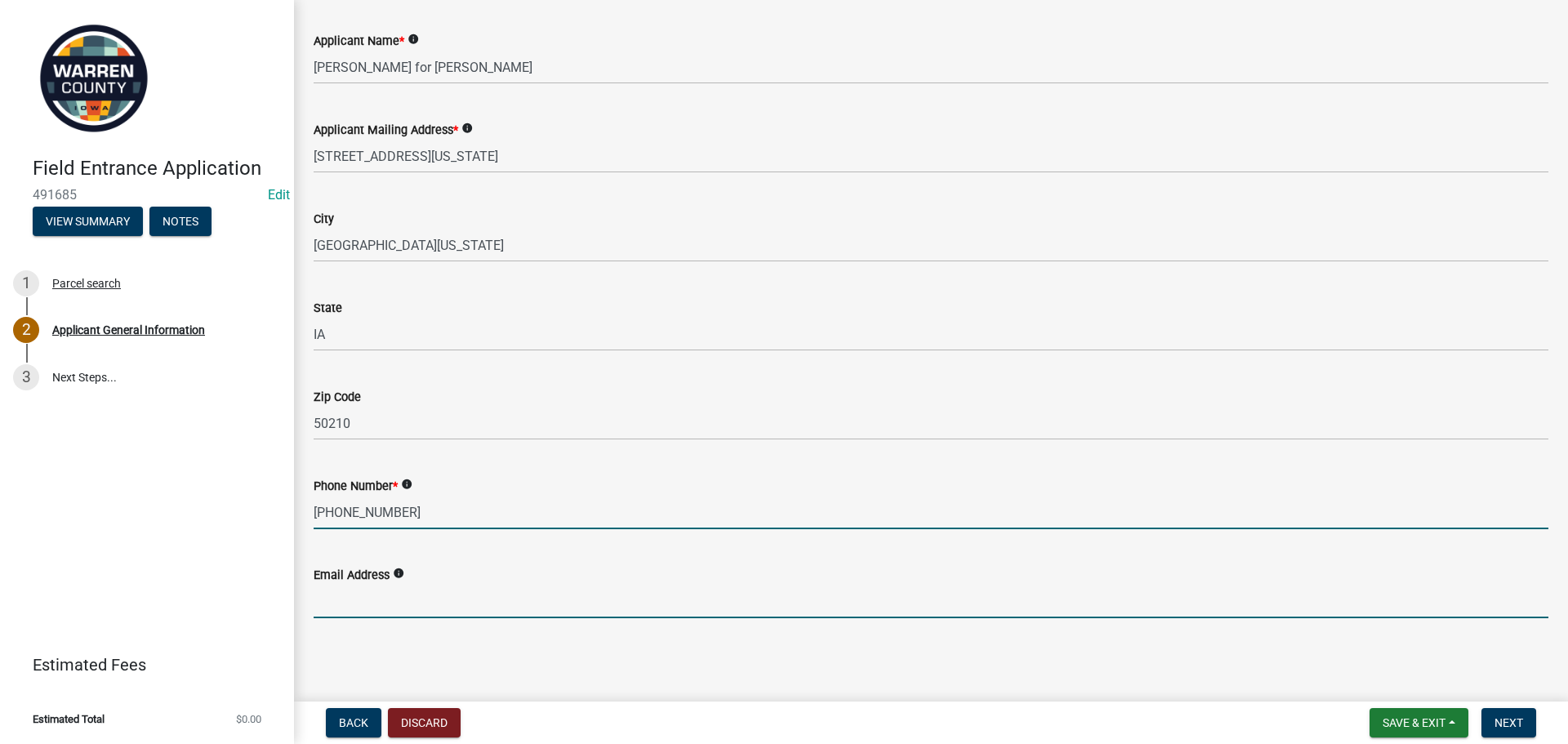
click at [387, 598] on input "Email Address" at bounding box center [931, 601] width 1235 height 34
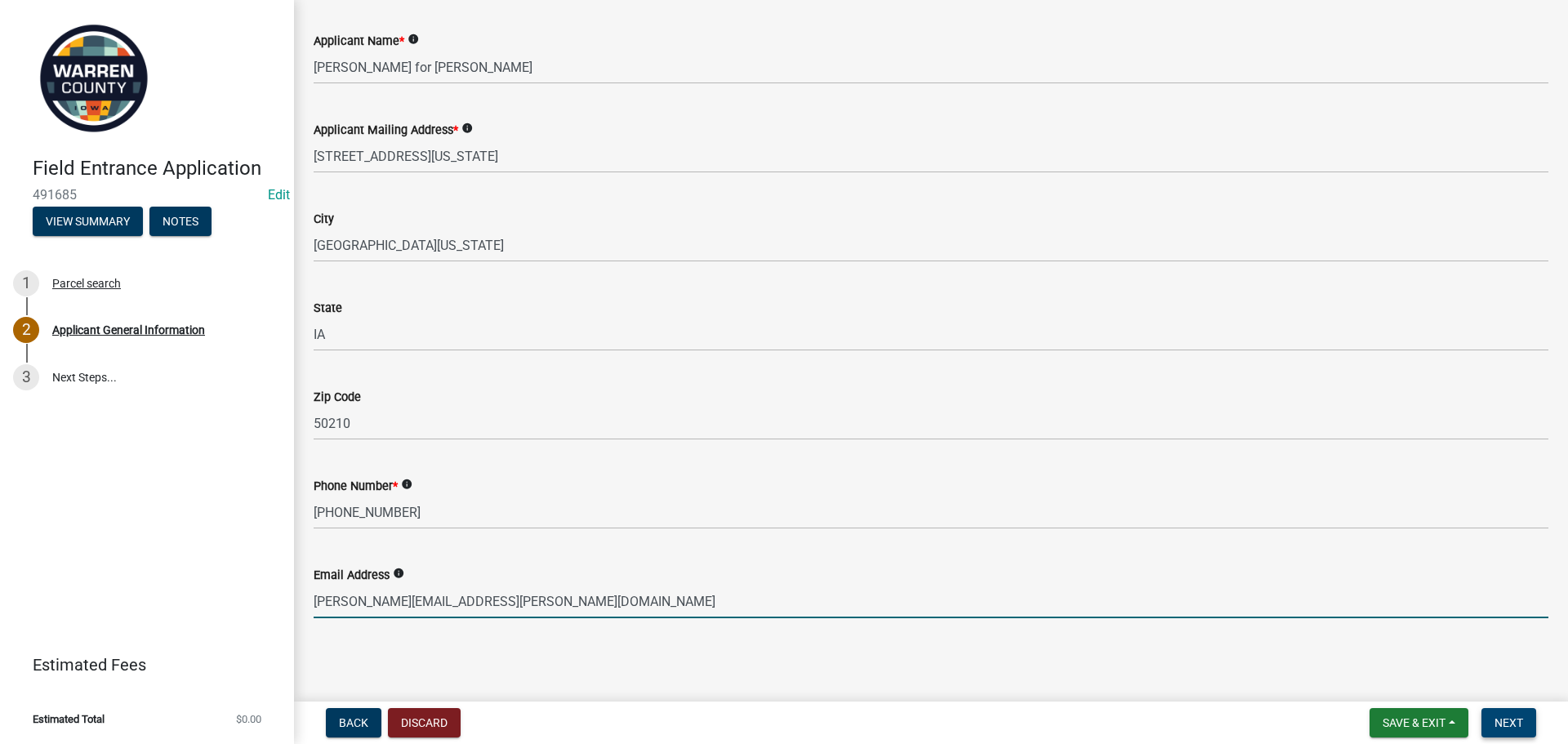
type input "[PERSON_NAME][EMAIL_ADDRESS][PERSON_NAME][DOMAIN_NAME]"
click at [1522, 718] on span "Next" at bounding box center [1509, 723] width 29 height 13
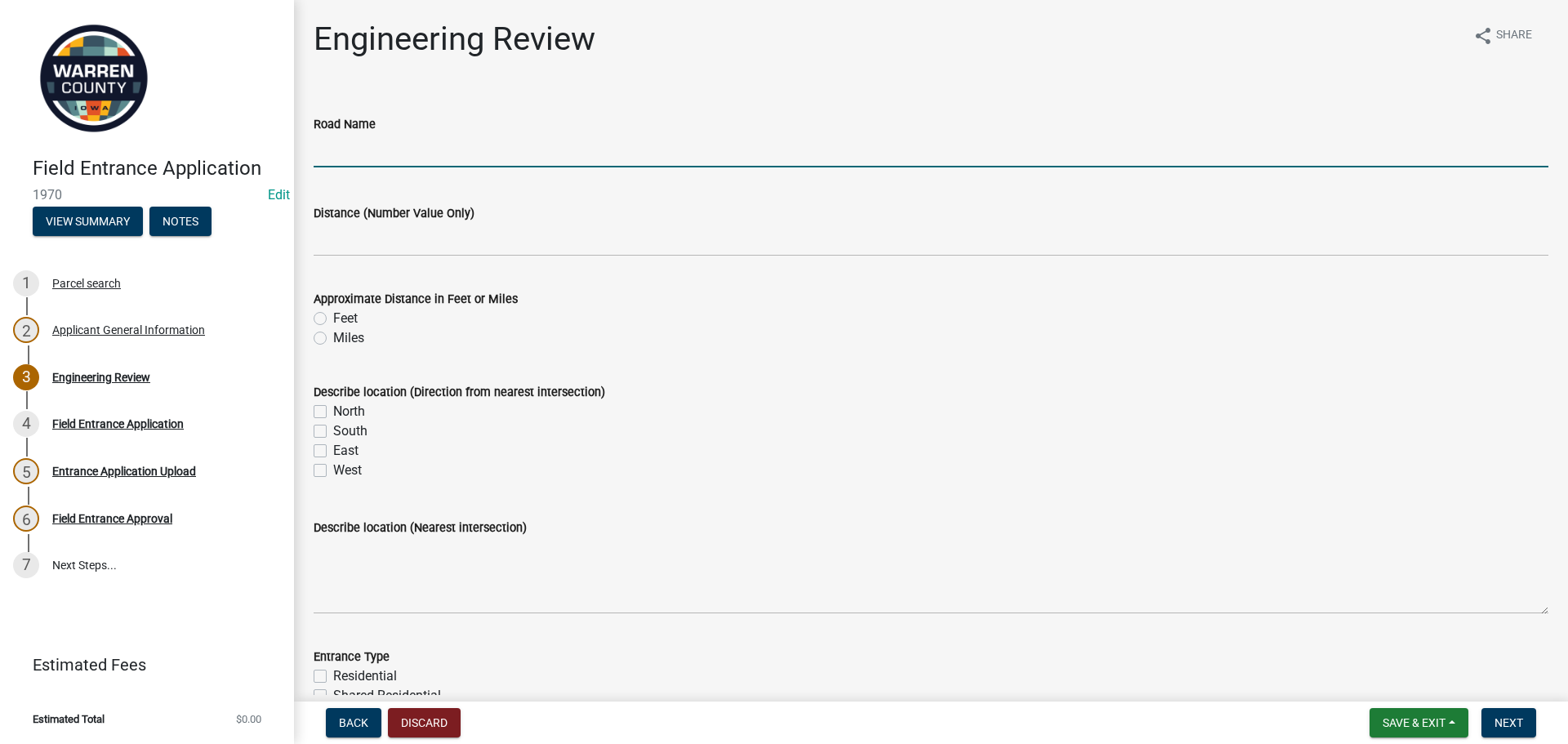
click at [437, 151] on input "Road Name" at bounding box center [931, 150] width 1235 height 34
type input "[US_STATE][GEOGRAPHIC_DATA]"
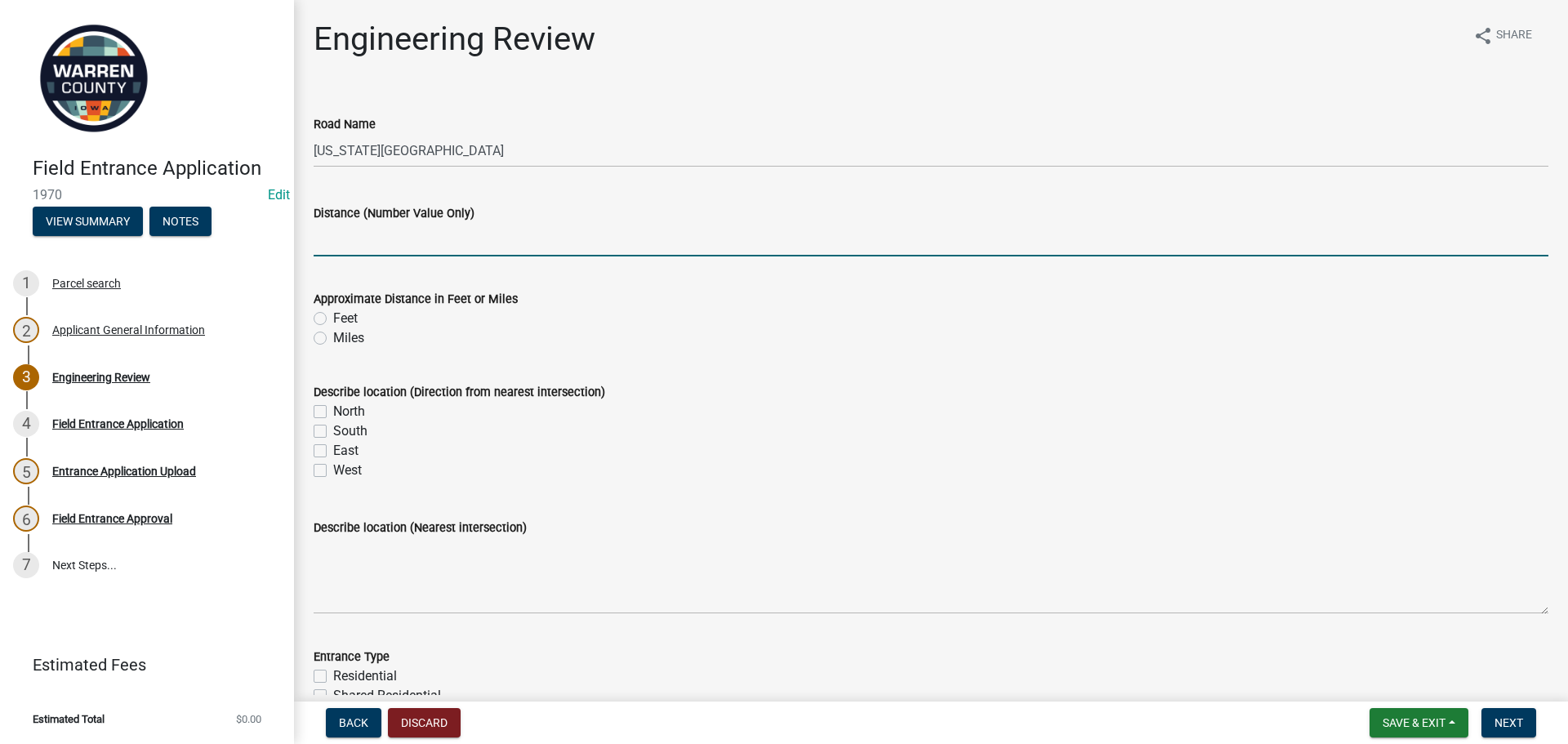
drag, startPoint x: 362, startPoint y: 247, endPoint x: 463, endPoint y: 245, distance: 101.0
click at [362, 247] on input "Distance (Number Value Only)" at bounding box center [931, 239] width 1235 height 34
type input "0"
type input ".7"
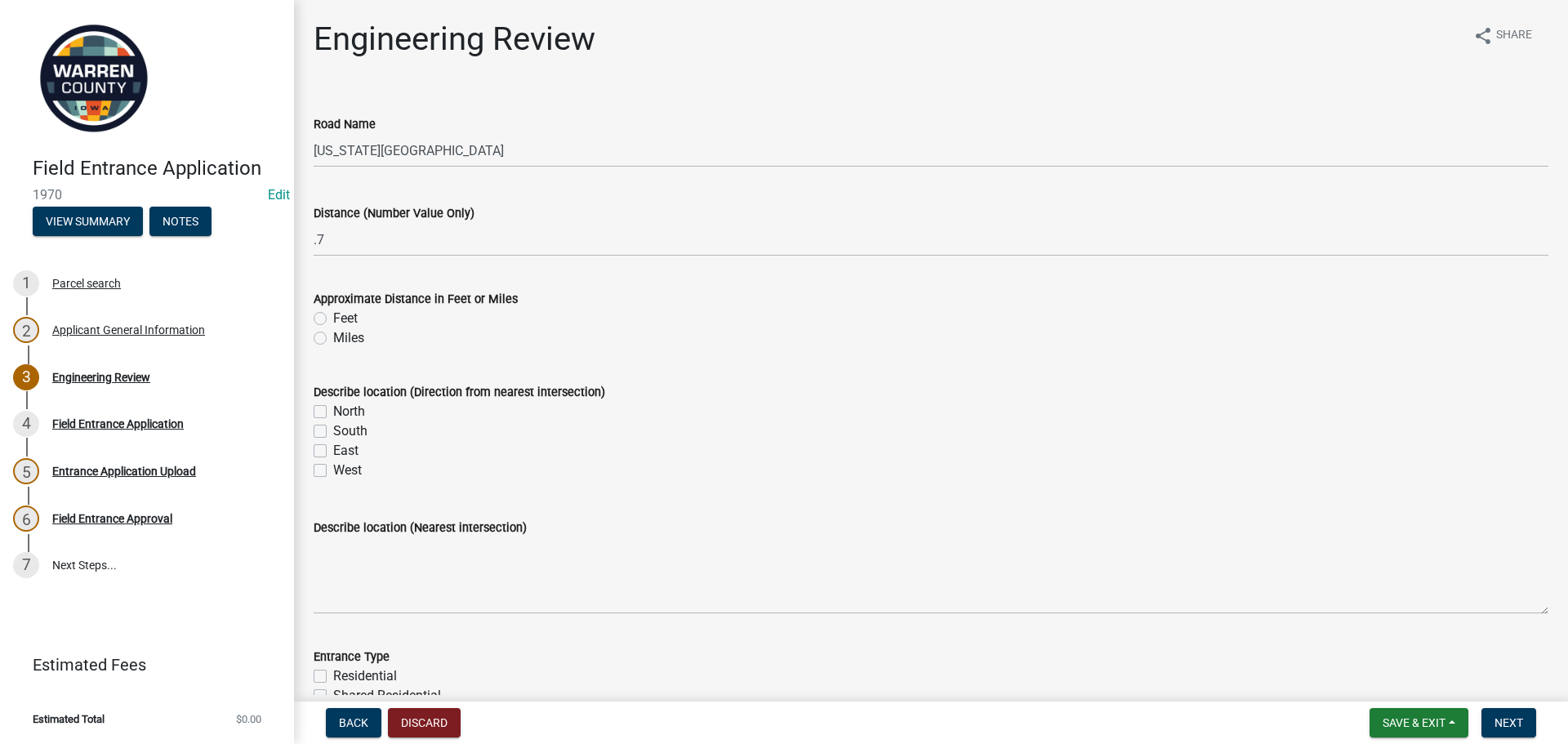
click at [878, 435] on div "South" at bounding box center [931, 431] width 1235 height 20
click at [356, 336] on label "Miles" at bounding box center [349, 339] width 31 height 20
click at [343, 336] on input "Miles" at bounding box center [339, 334] width 11 height 11
radio input "true"
click at [334, 468] on label "West" at bounding box center [348, 471] width 29 height 20
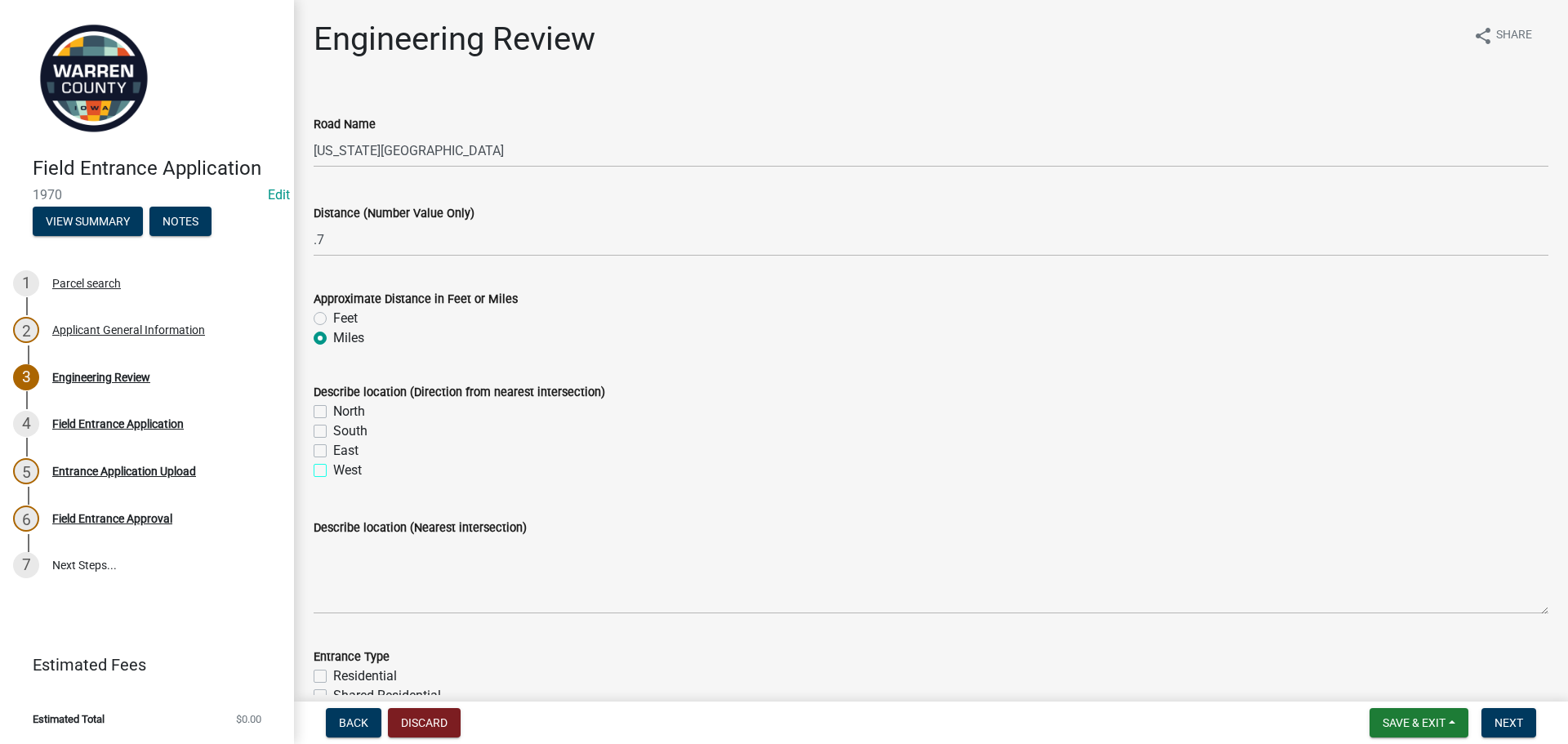
click at [334, 468] on input "West" at bounding box center [339, 466] width 11 height 11
checkbox input "true"
checkbox input "false"
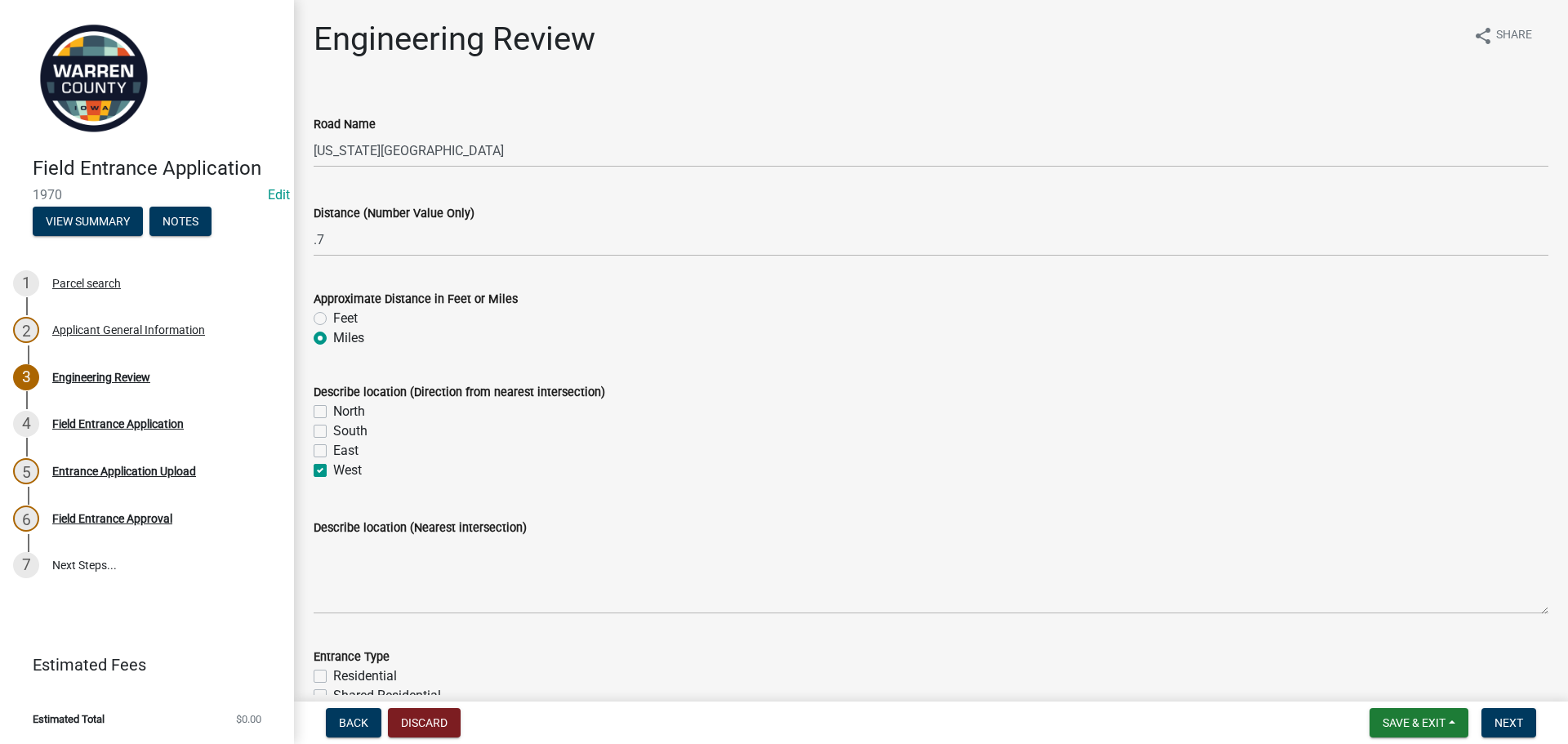
checkbox input "true"
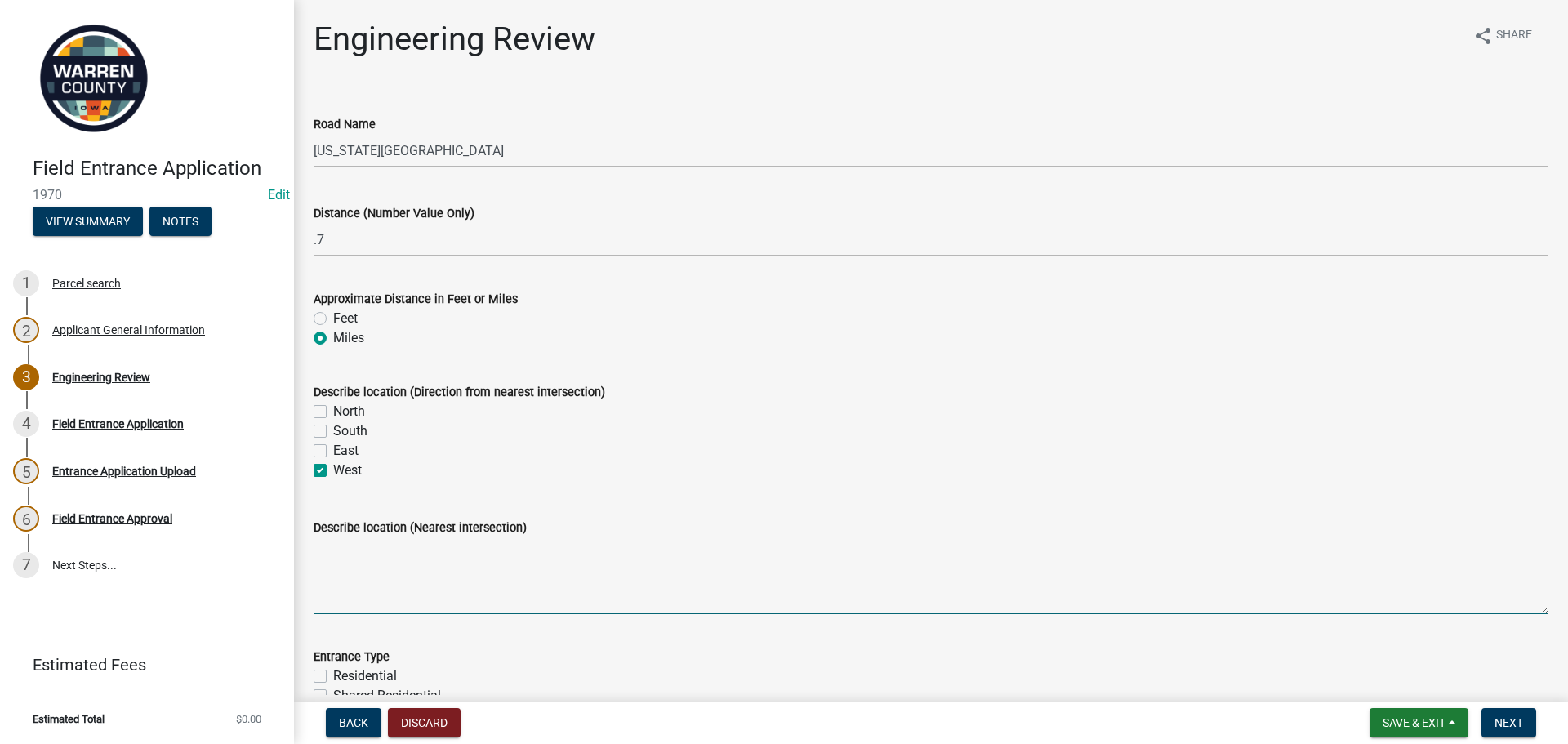
click at [367, 547] on textarea "Describe location (Nearest intersection)" at bounding box center [931, 576] width 1235 height 77
type textarea "[GEOGRAPHIC_DATA]"
click at [677, 637] on form "Entrance Type Residential Shared Residential Commercial/Industrial Field/Agricu…" at bounding box center [931, 686] width 1235 height 117
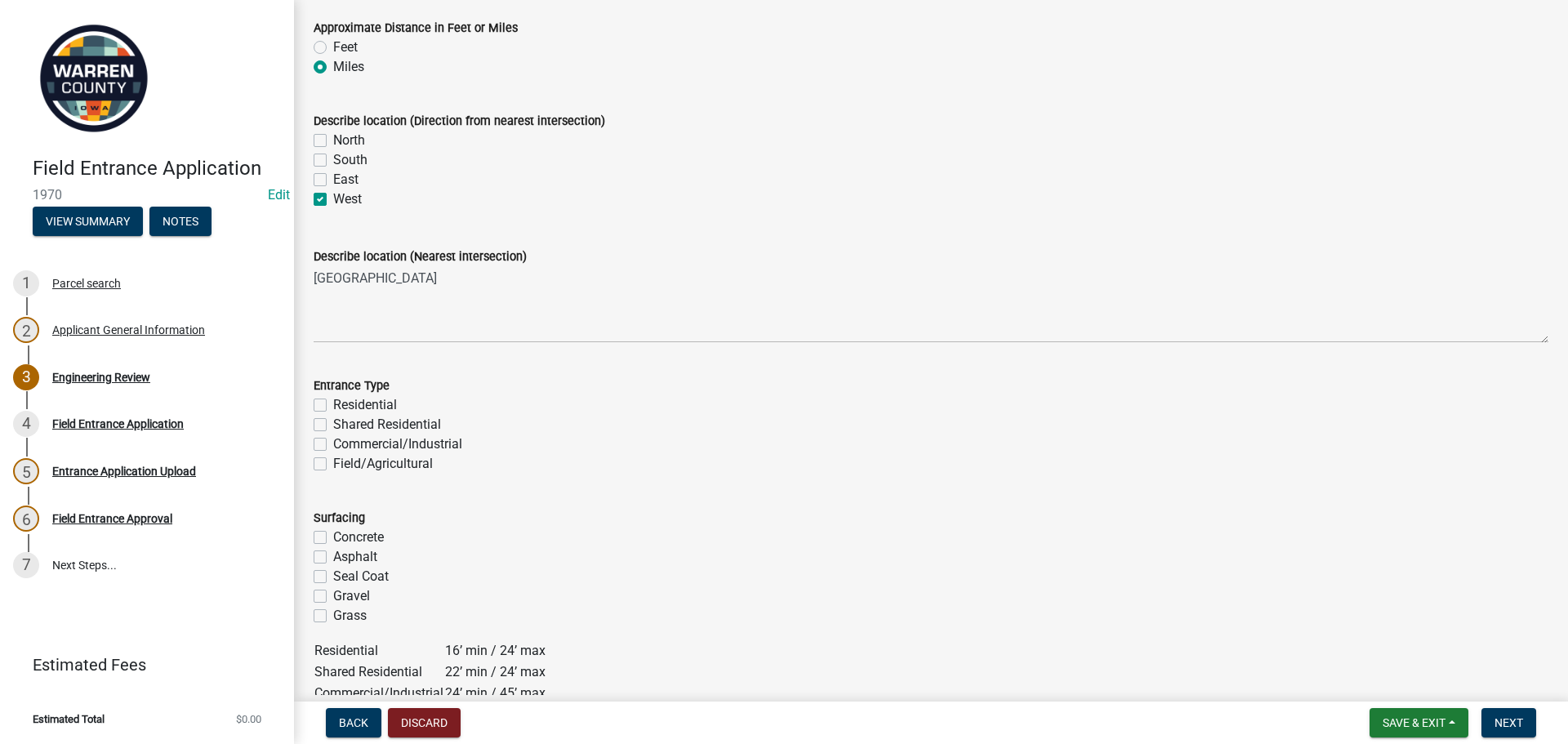
scroll to position [327, 0]
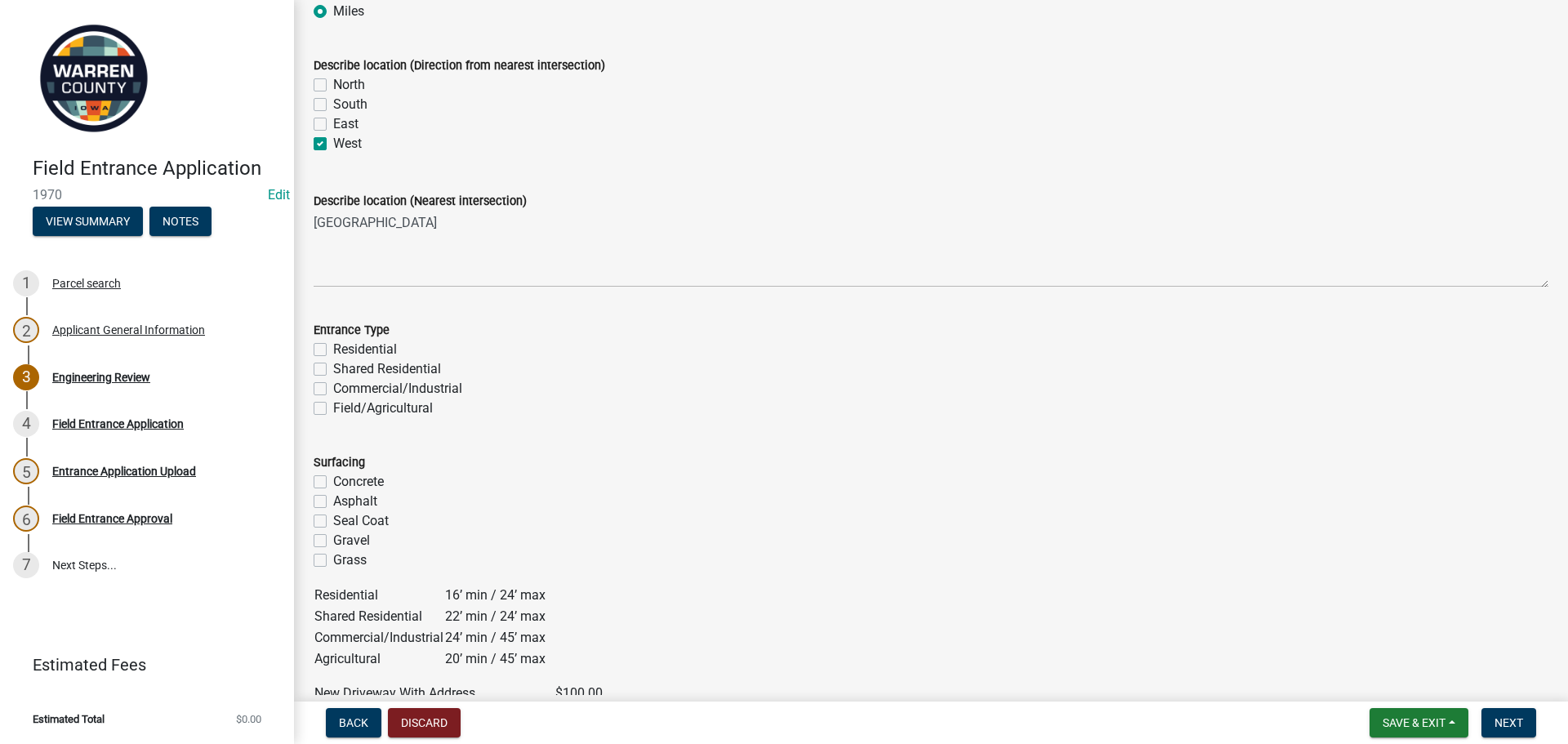
click at [334, 348] on label "Residential" at bounding box center [365, 349] width 64 height 20
click at [334, 348] on input "Residential" at bounding box center [339, 344] width 11 height 11
checkbox input "true"
checkbox input "false"
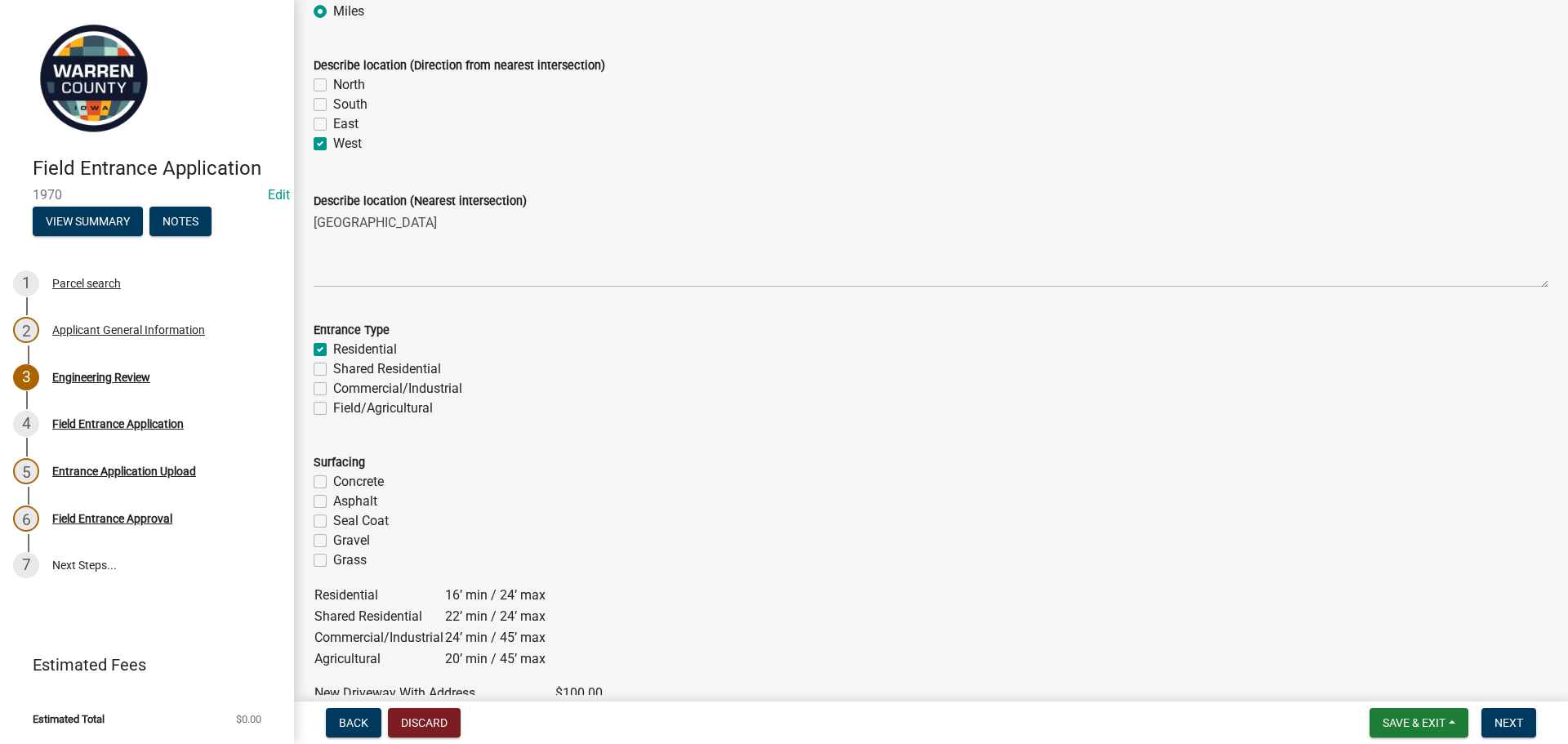
checkbox input "false"
click at [334, 541] on label "Gravel" at bounding box center [352, 541] width 37 height 20
click at [334, 541] on input "Gravel" at bounding box center [339, 536] width 11 height 11
checkbox input "true"
checkbox input "false"
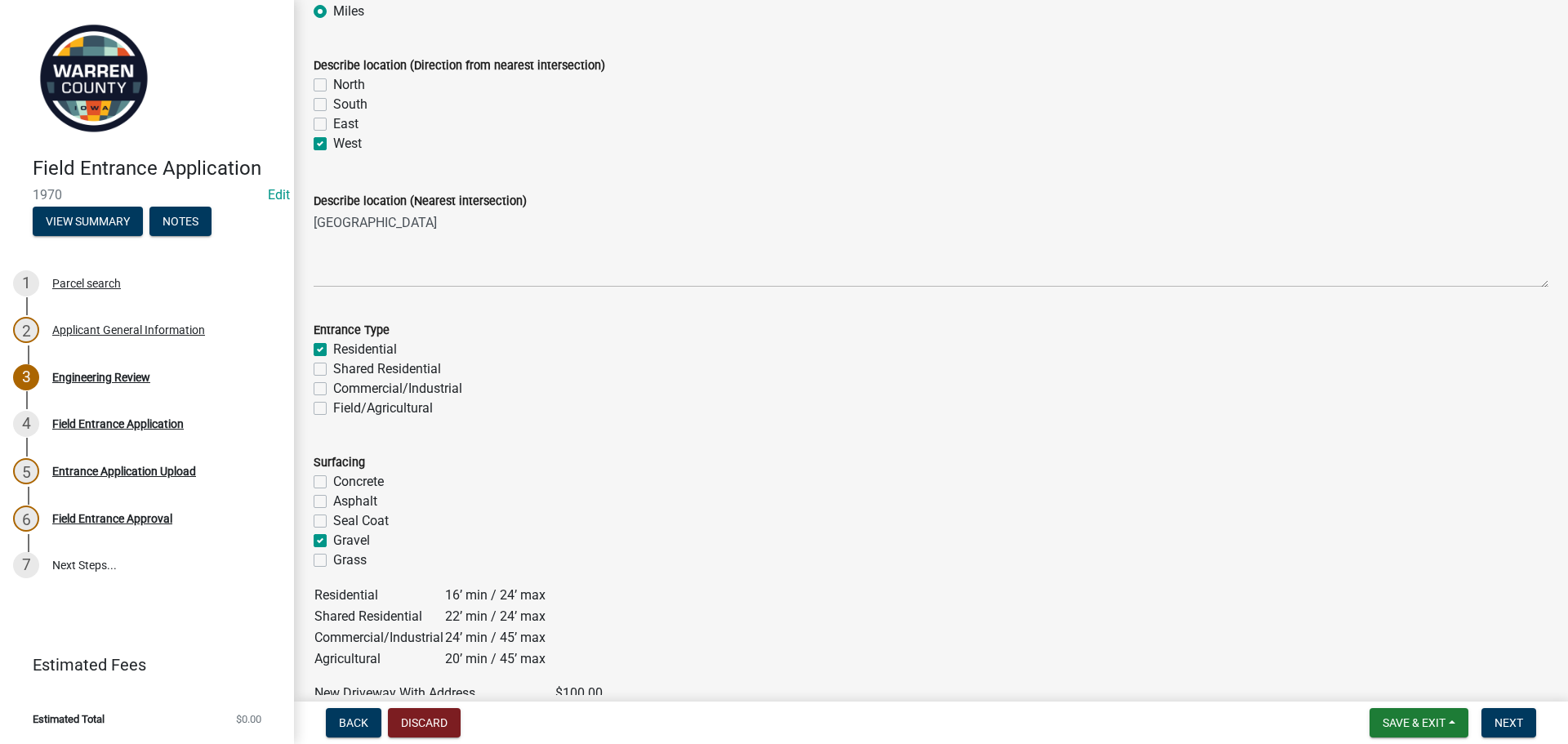
checkbox input "false"
checkbox input "true"
checkbox input "false"
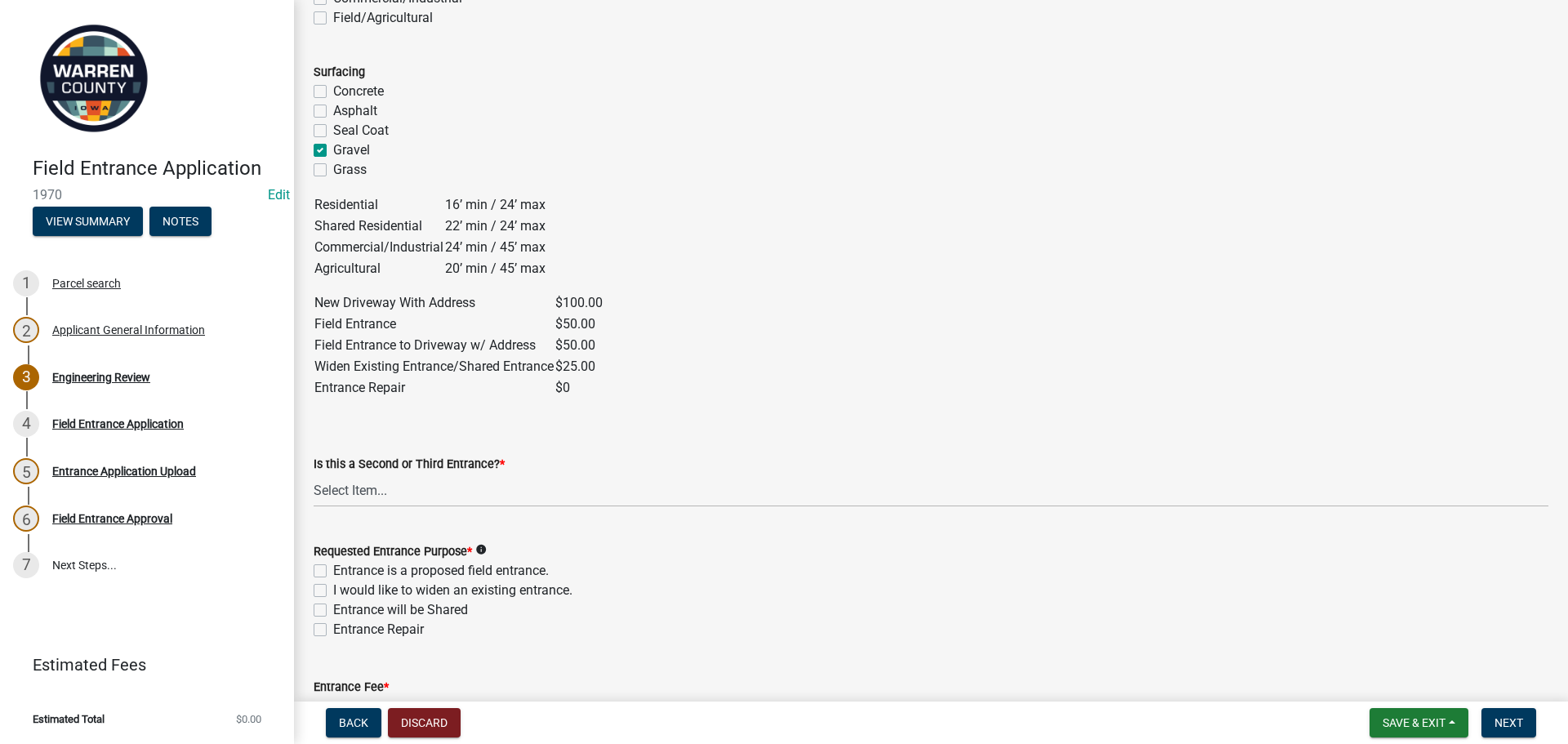
scroll to position [735, 0]
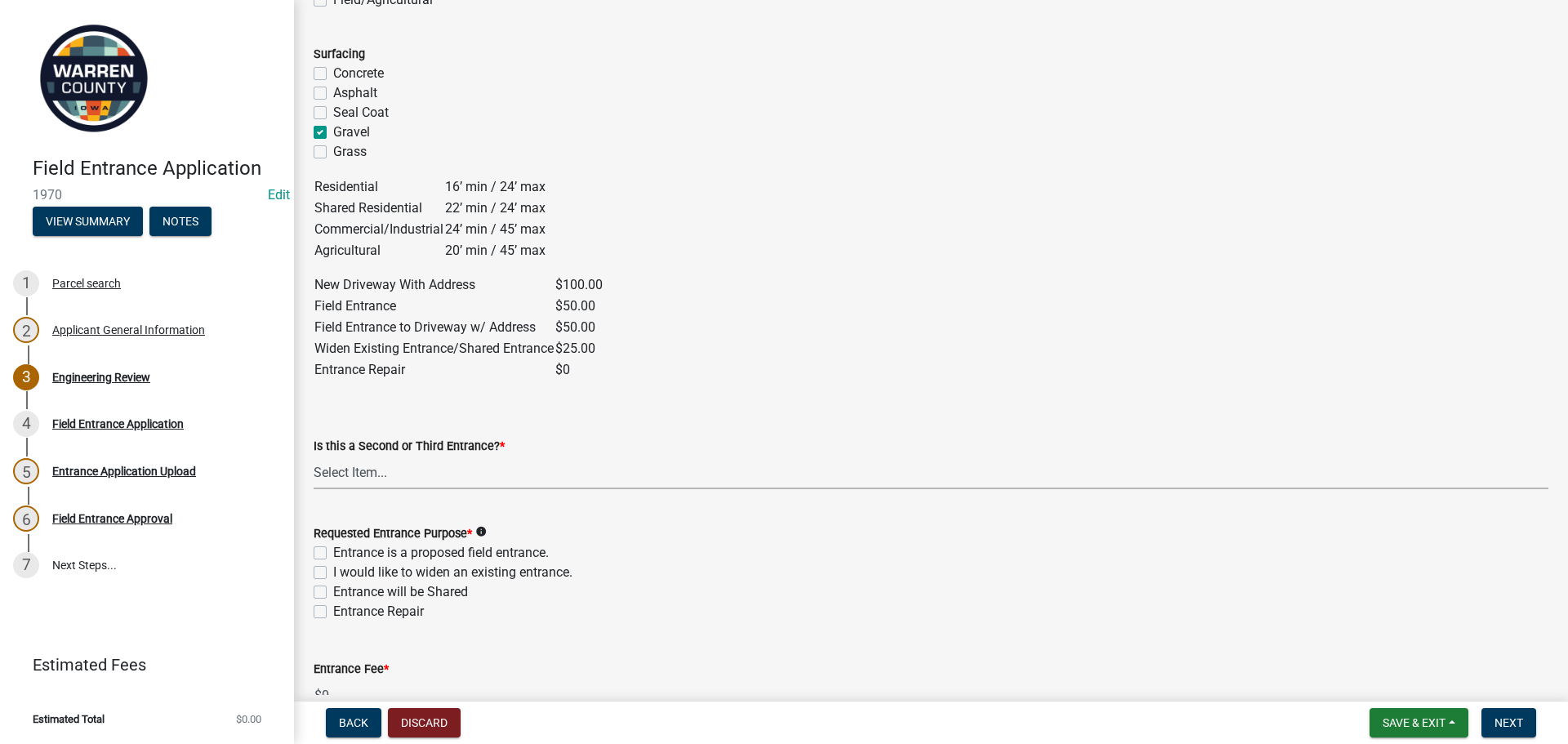
click at [416, 476] on select "Select Item... Yes No" at bounding box center [931, 472] width 1235 height 34
click at [314, 456] on select "Select Item... Yes No" at bounding box center [931, 472] width 1235 height 34
select select "46c9324d-26d2-49e4-b5cd-5f8c50666c5b"
click at [334, 552] on label "Entrance is a proposed field entrance." at bounding box center [441, 553] width 216 height 20
click at [334, 552] on input "Entrance is a proposed field entrance." at bounding box center [339, 548] width 11 height 11
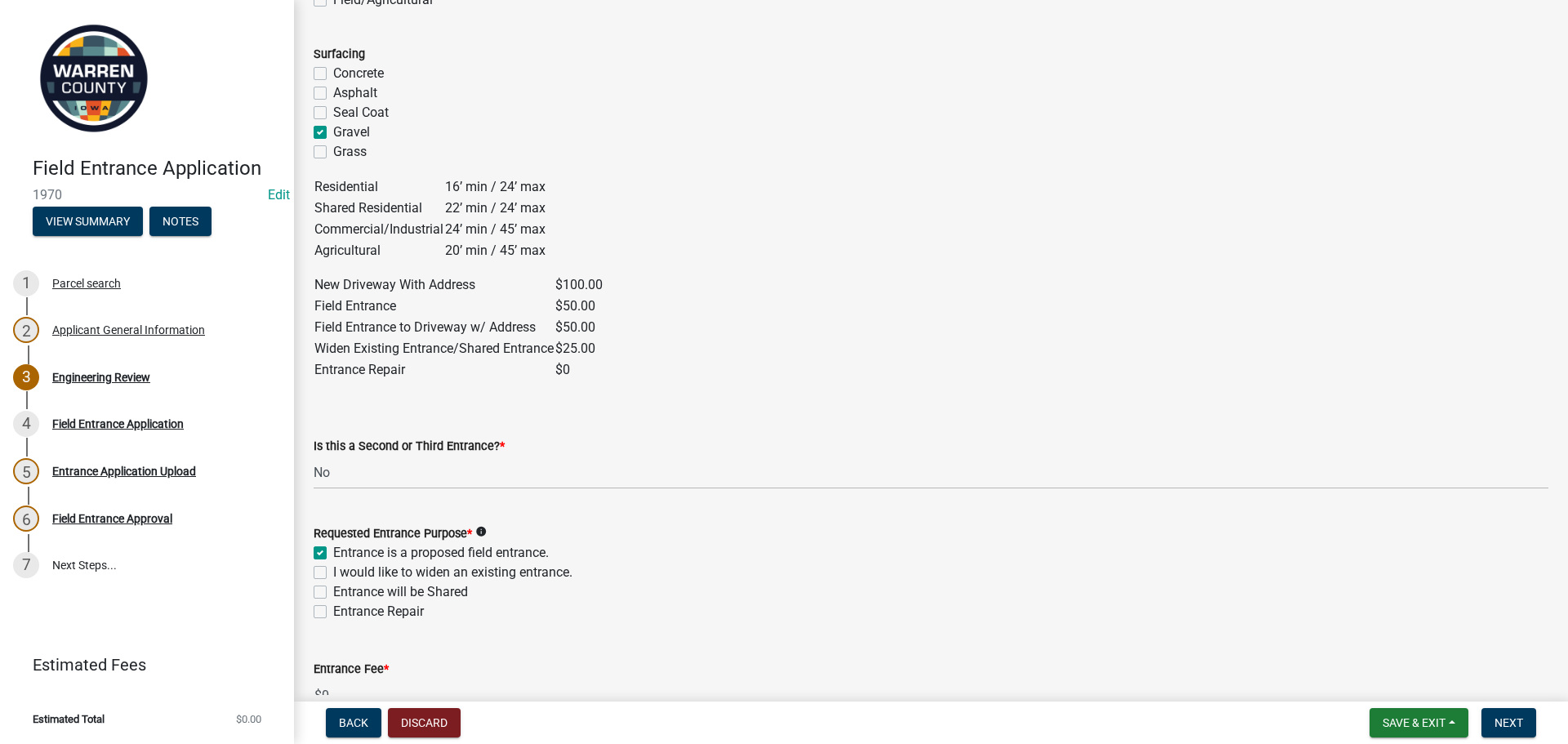
checkbox input "true"
checkbox input "false"
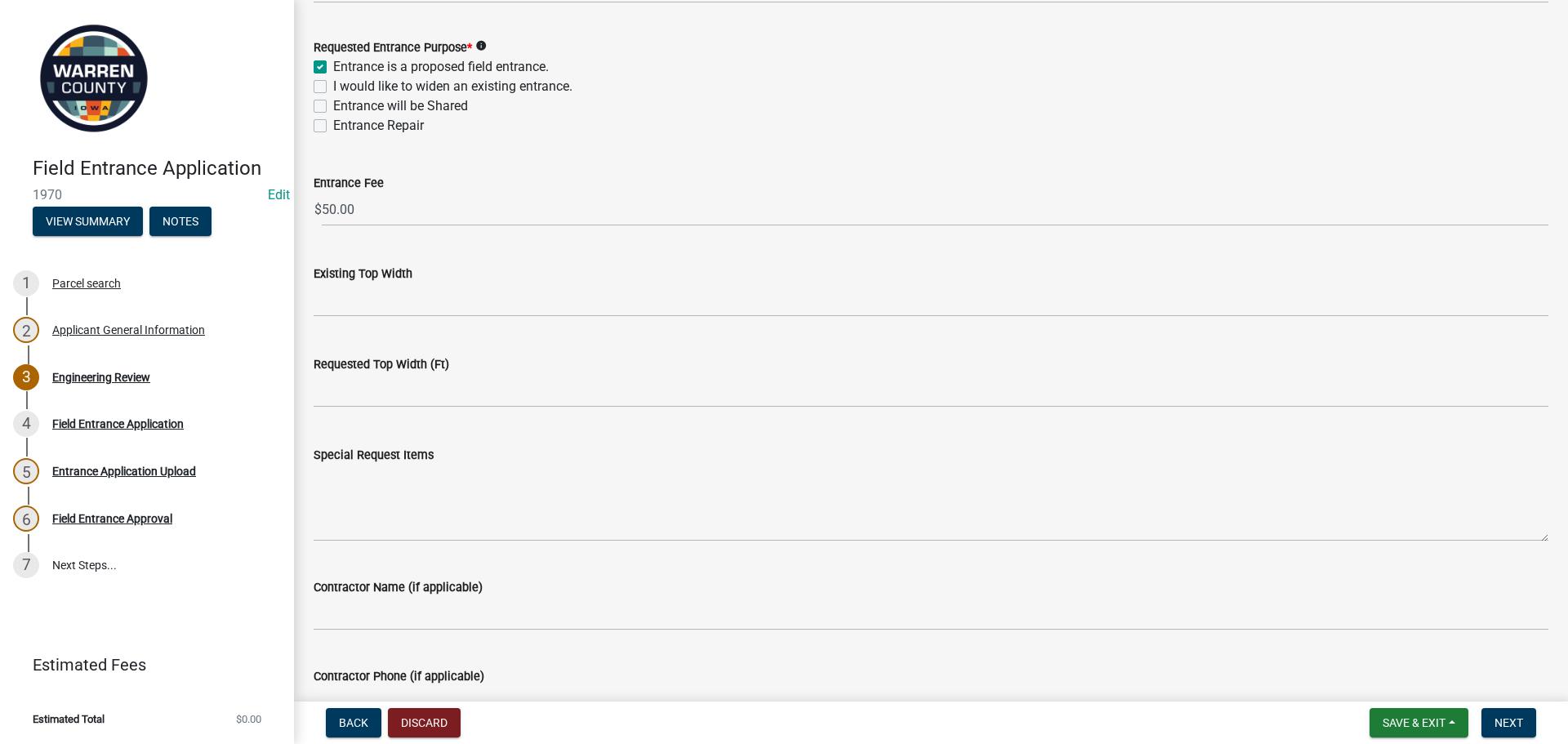
scroll to position [1225, 0]
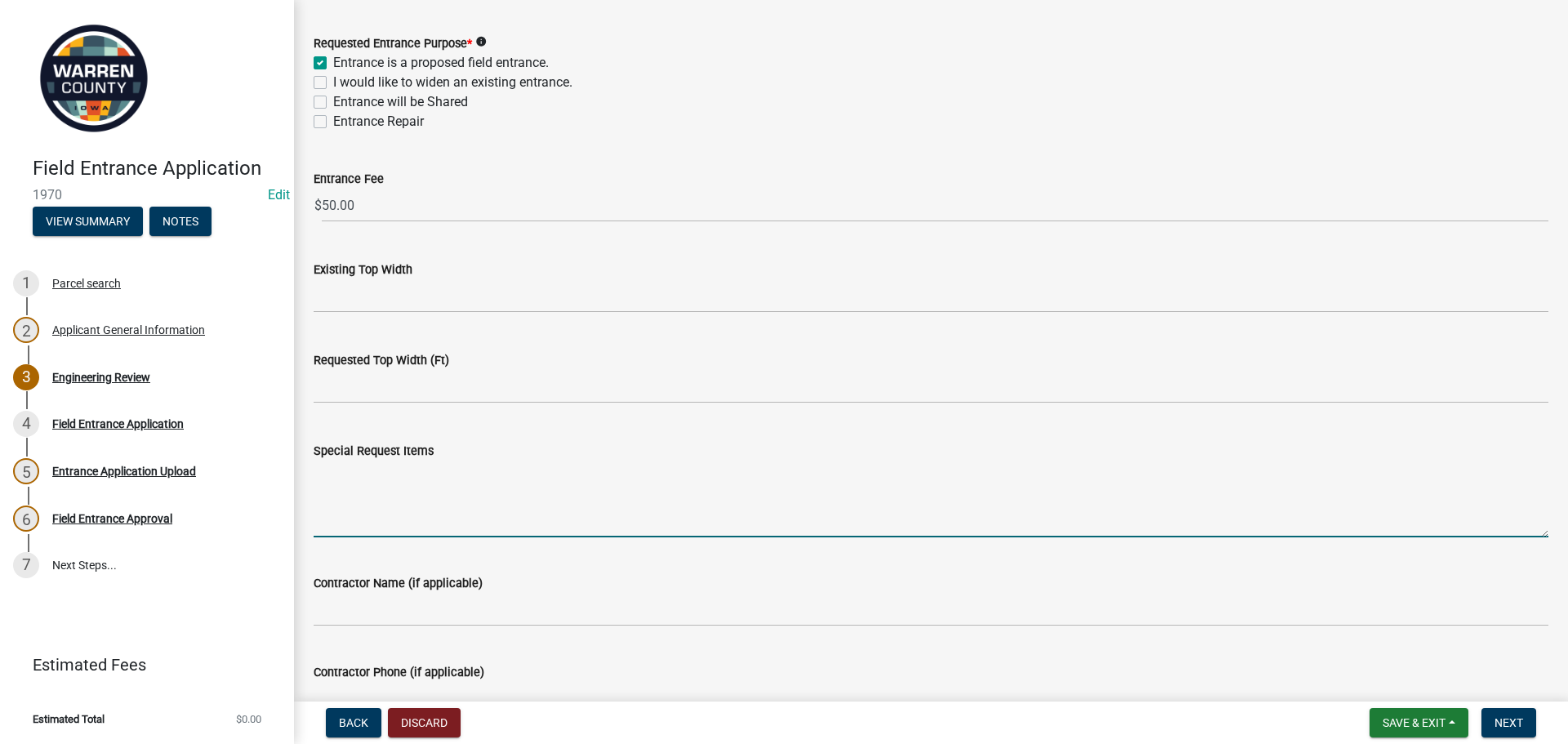
click at [433, 503] on textarea "Special Request Items" at bounding box center [931, 499] width 1235 height 77
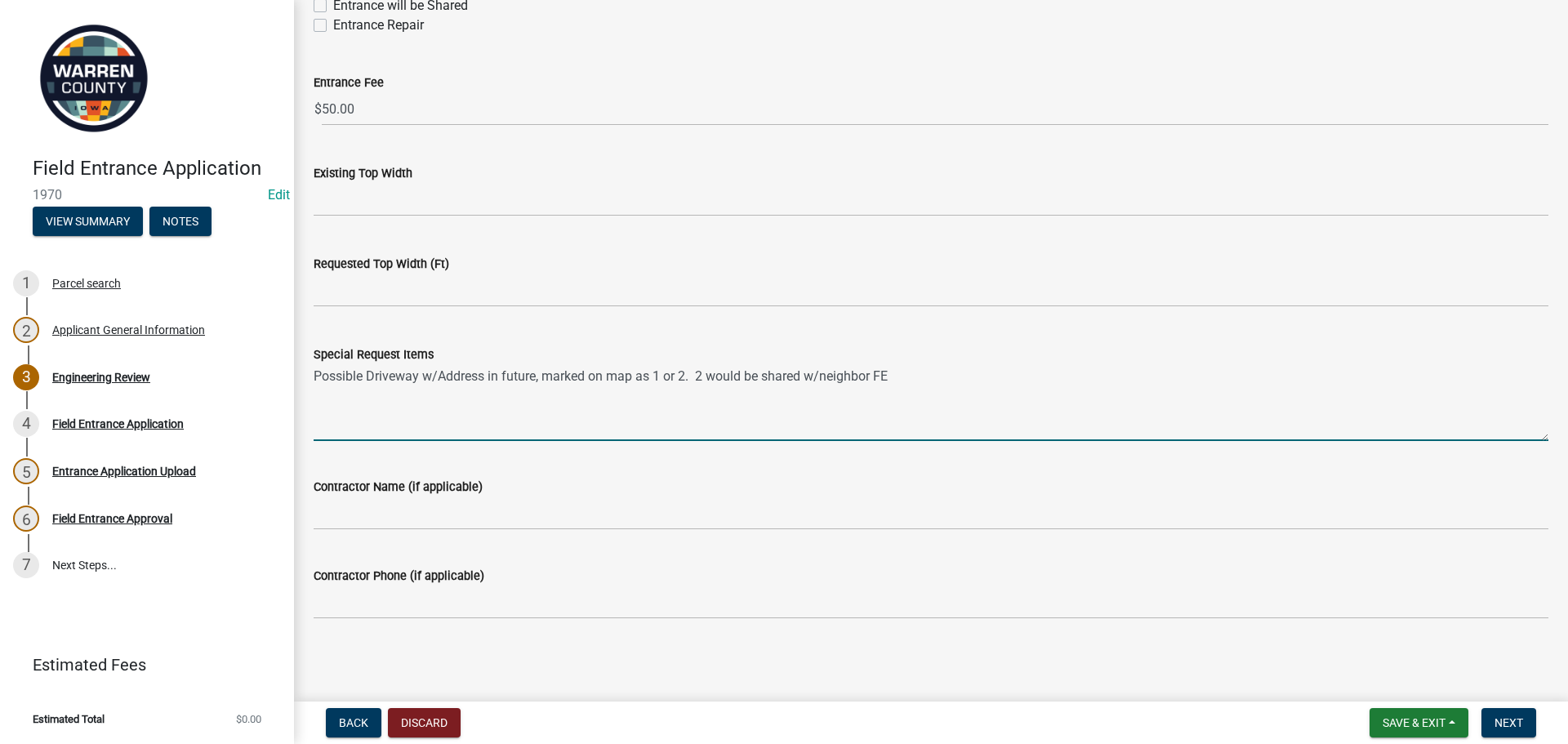
scroll to position [1322, 0]
type textarea "Possible Driveway w/Address in future, marked on map as 1 or 2. 2 would be shar…"
click at [1517, 716] on span "Next" at bounding box center [1509, 723] width 29 height 13
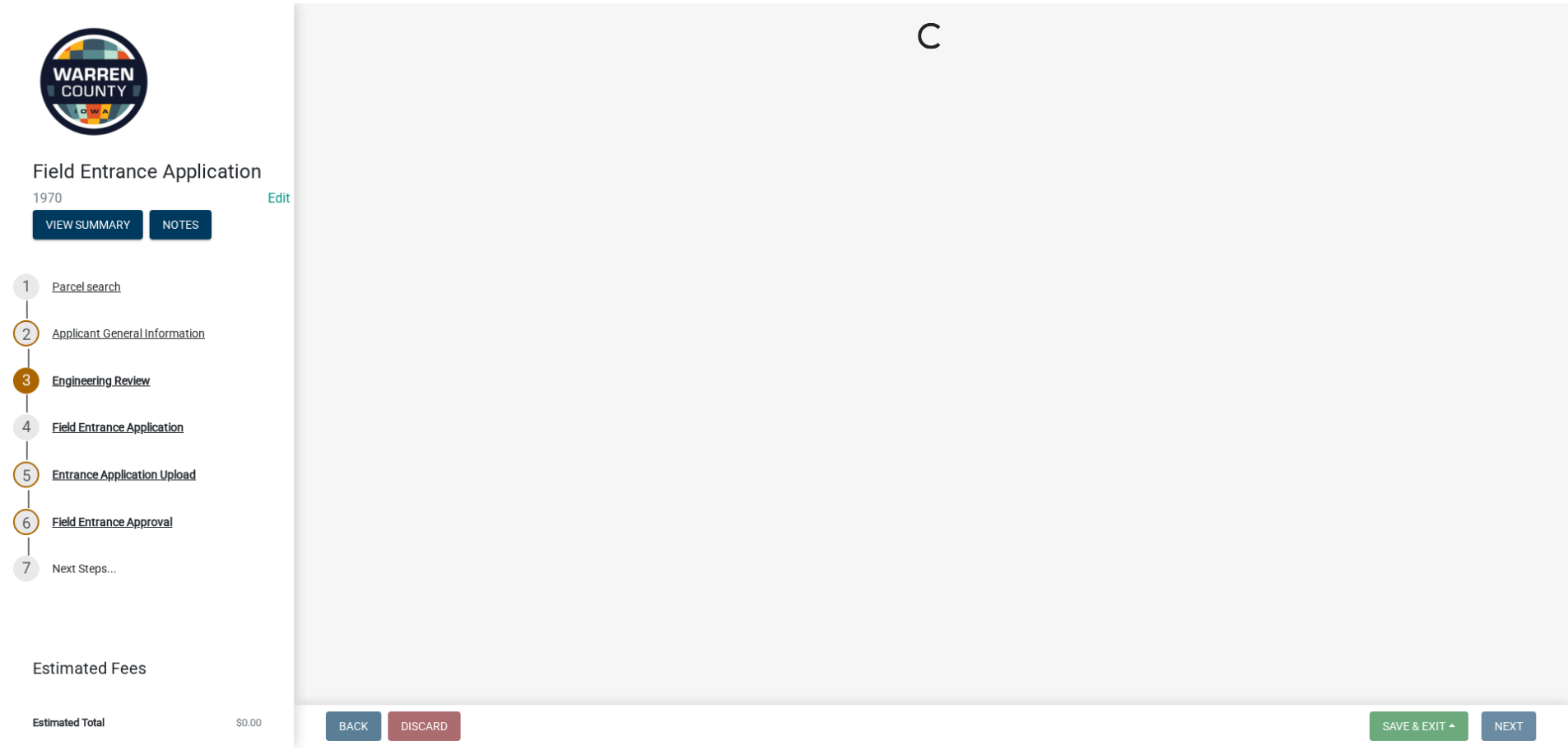
scroll to position [0, 0]
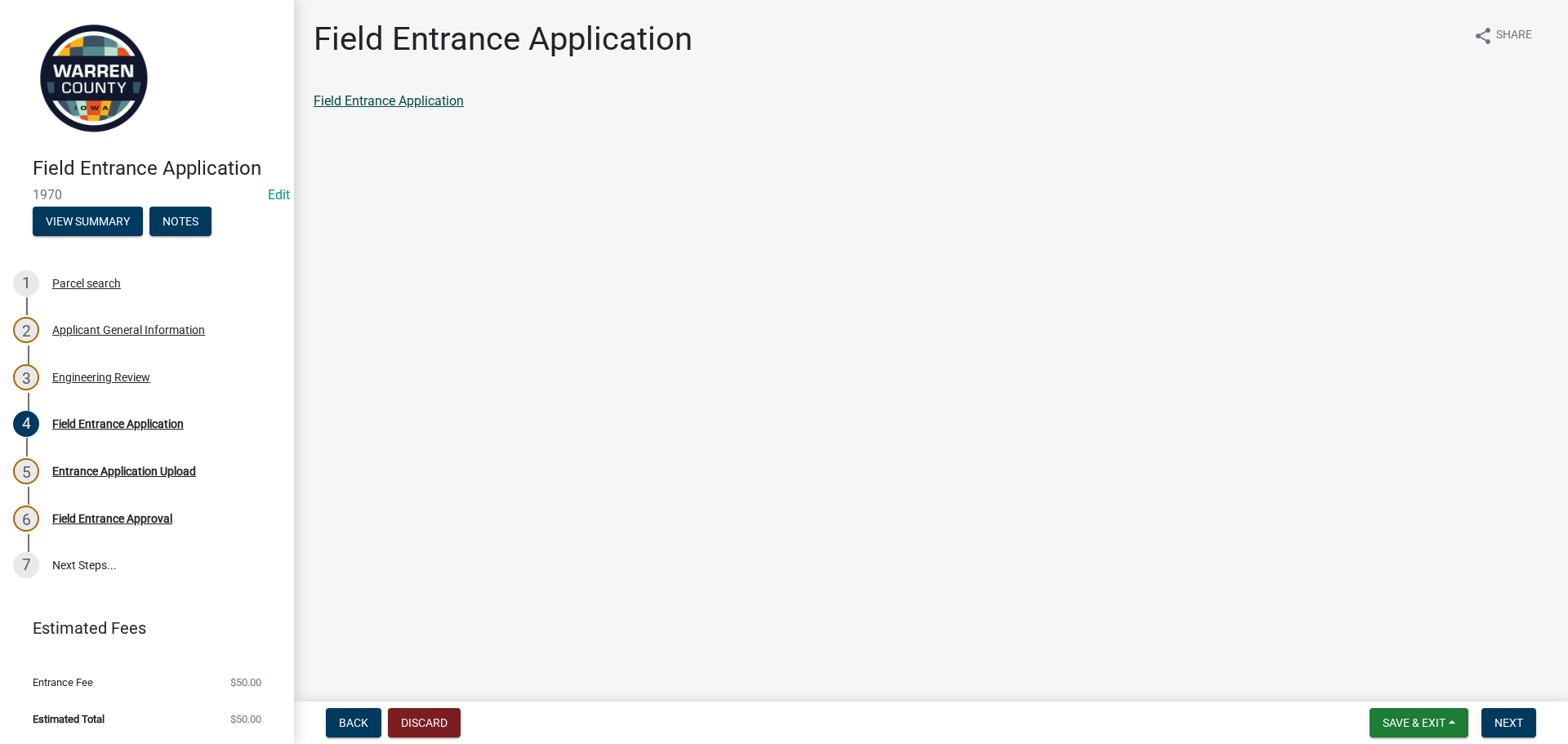
click at [434, 100] on link "Field Entrance Application" at bounding box center [389, 101] width 150 height 16
click at [1509, 730] on button "Next" at bounding box center [1509, 723] width 54 height 30
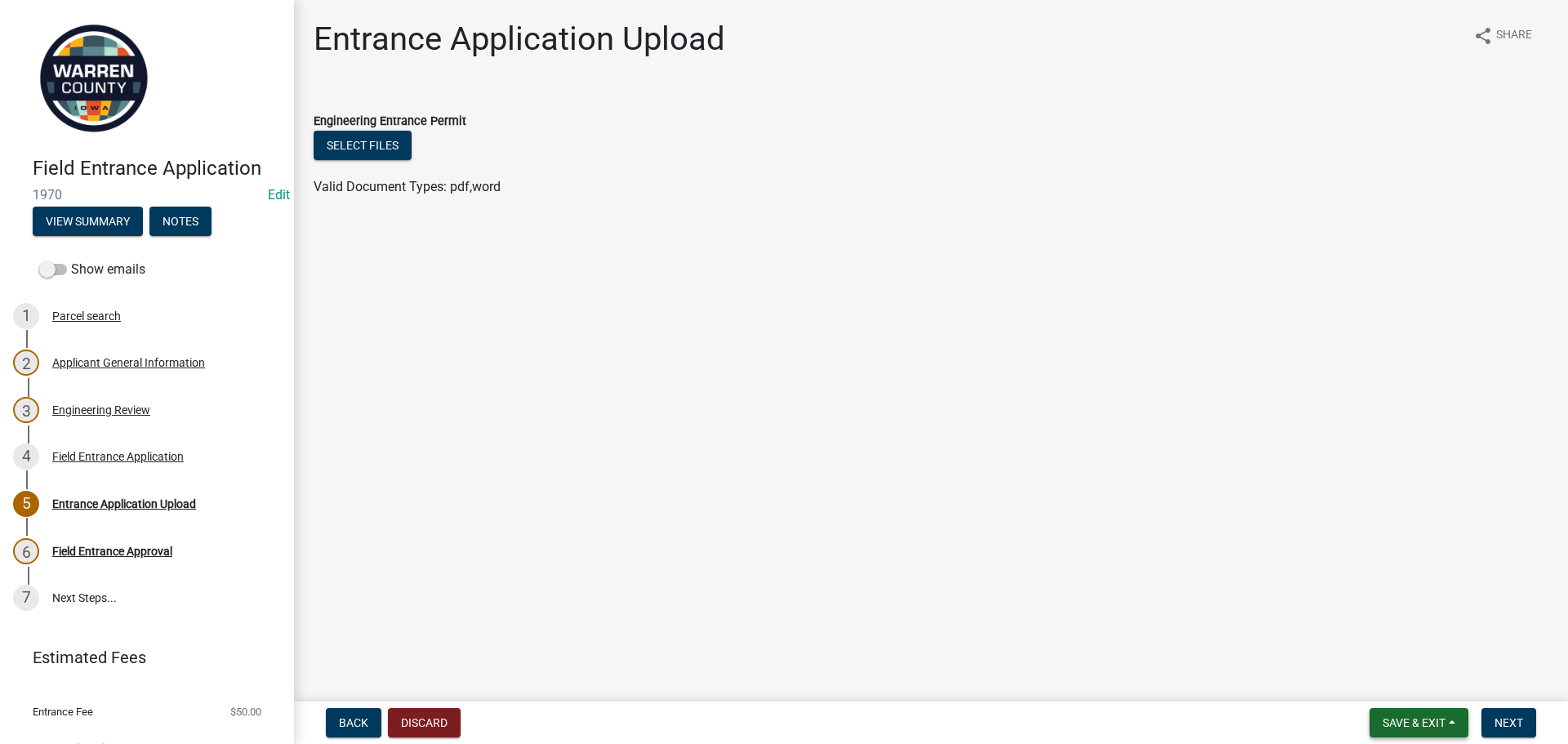
click at [1408, 723] on span "Save & Exit" at bounding box center [1414, 723] width 63 height 13
click at [1395, 686] on button "Save & Exit" at bounding box center [1403, 680] width 130 height 39
